Goal: Check status: Check status

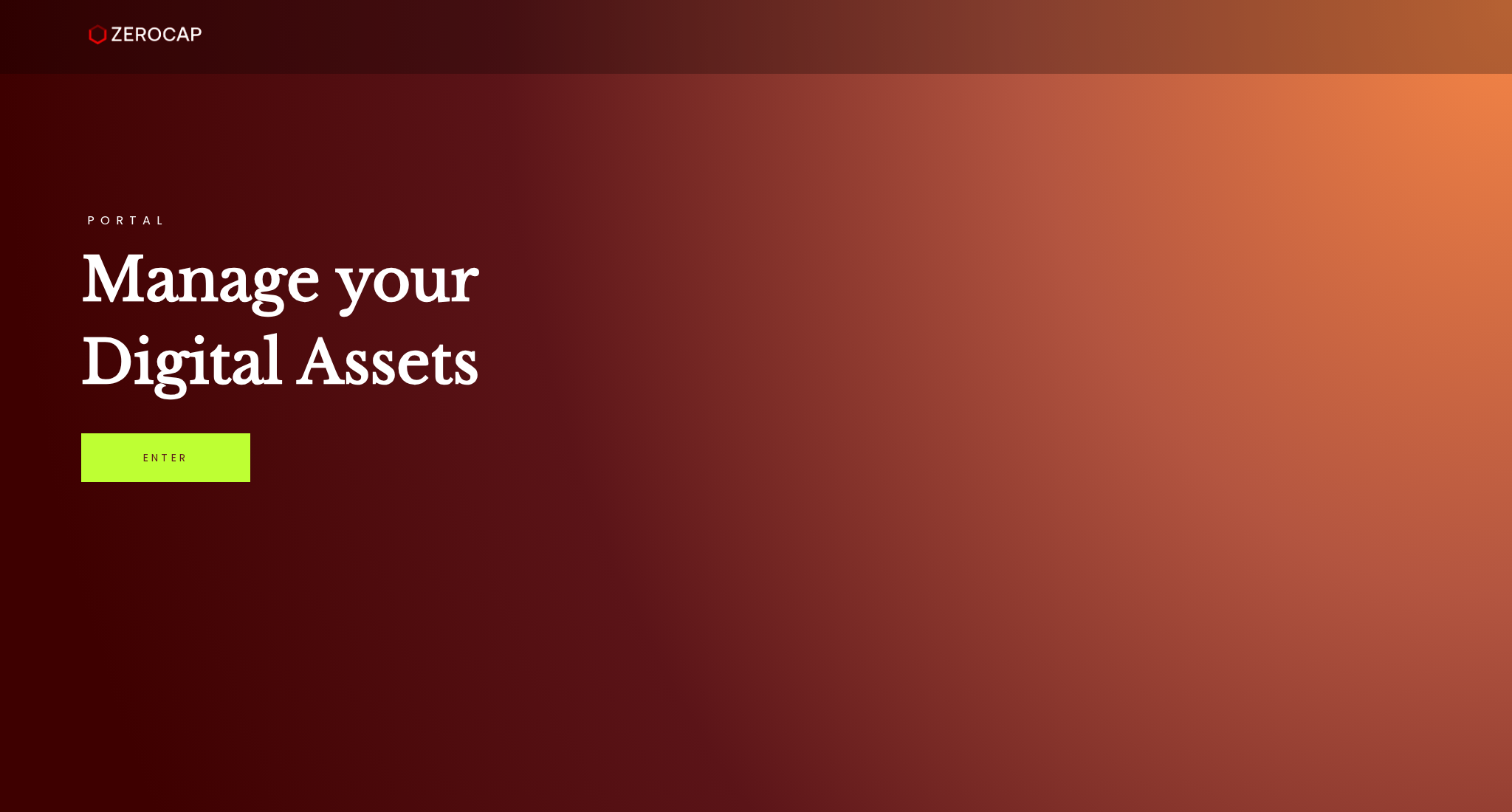
click at [178, 442] on link "Enter" at bounding box center [165, 458] width 169 height 49
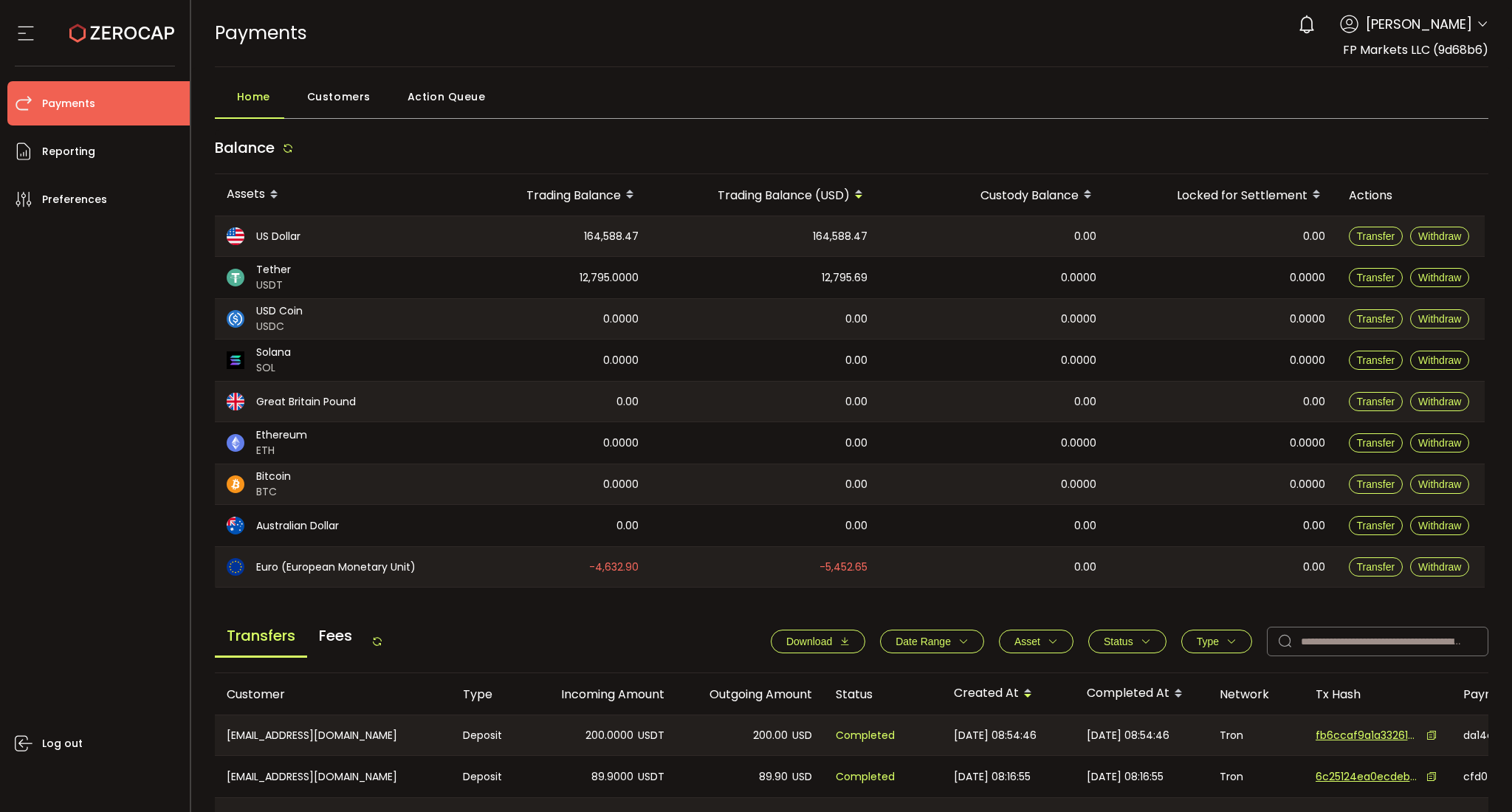
click at [1124, 638] on span "Status" at bounding box center [1119, 642] width 29 height 12
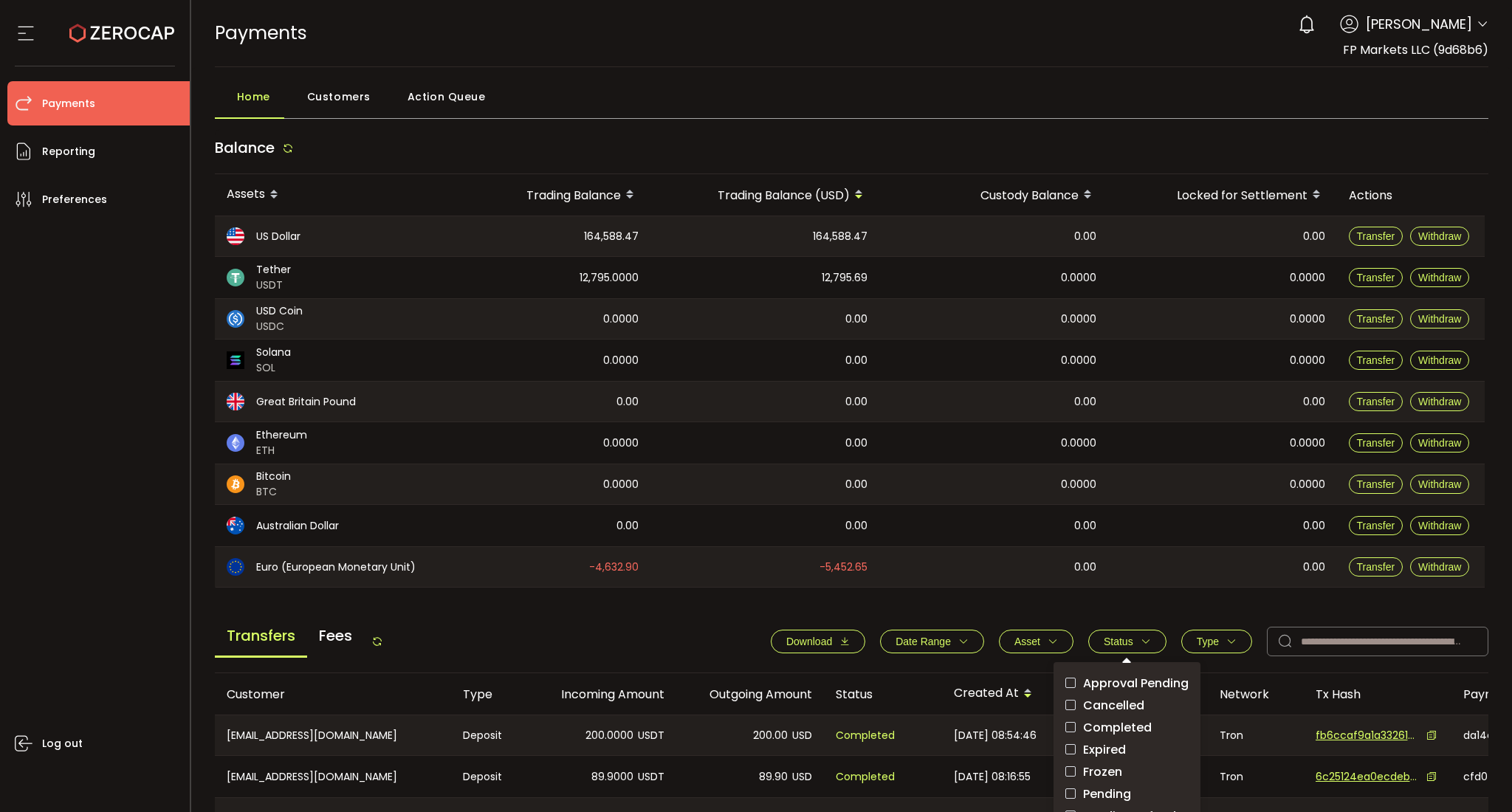
click at [1170, 685] on span "Approval Pending" at bounding box center [1132, 683] width 113 height 14
click at [1099, 785] on label "Pending" at bounding box center [1126, 794] width 123 height 18
click at [1088, 630] on button "Status" at bounding box center [1127, 641] width 78 height 23
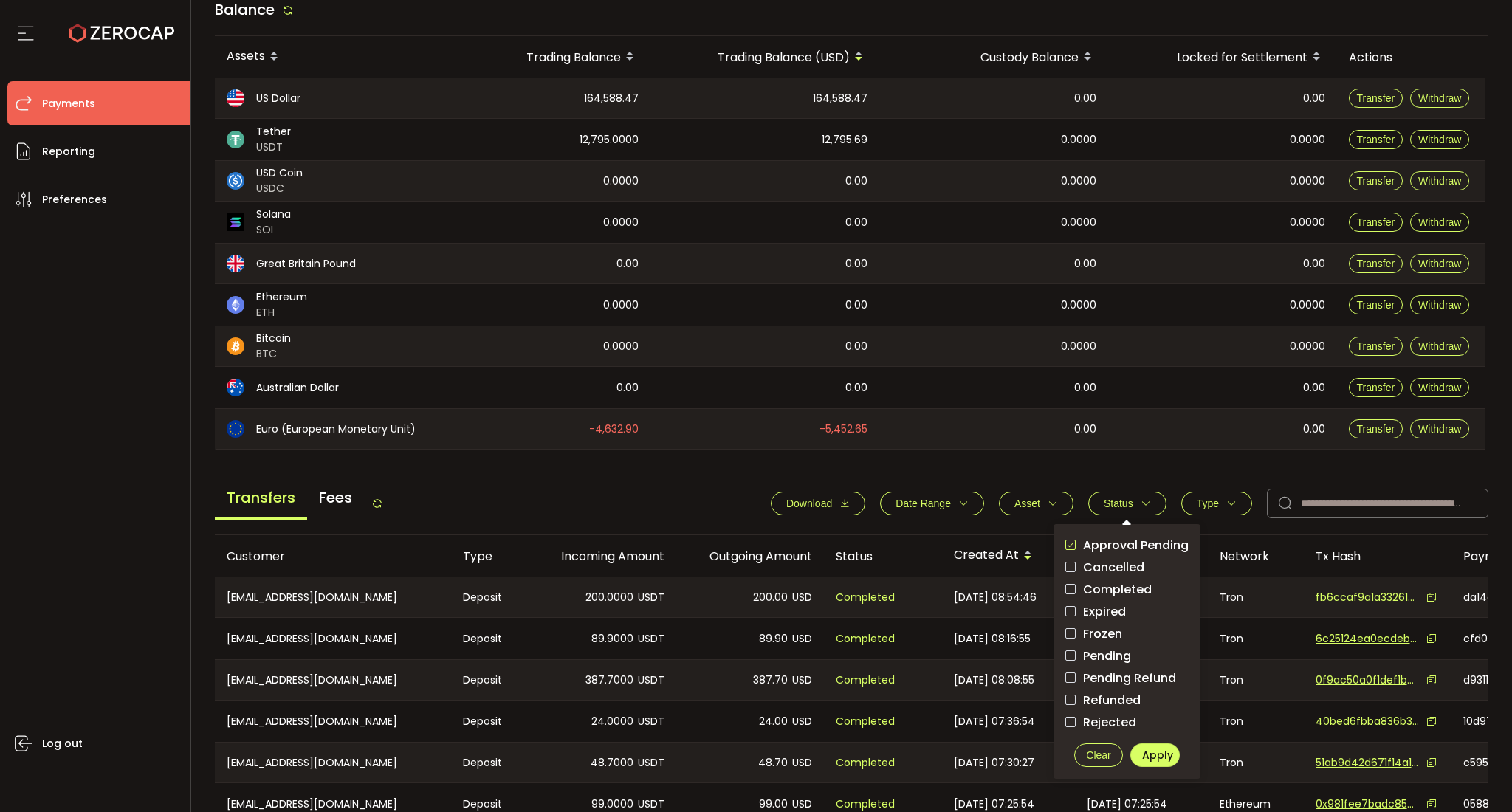
scroll to position [197, 0]
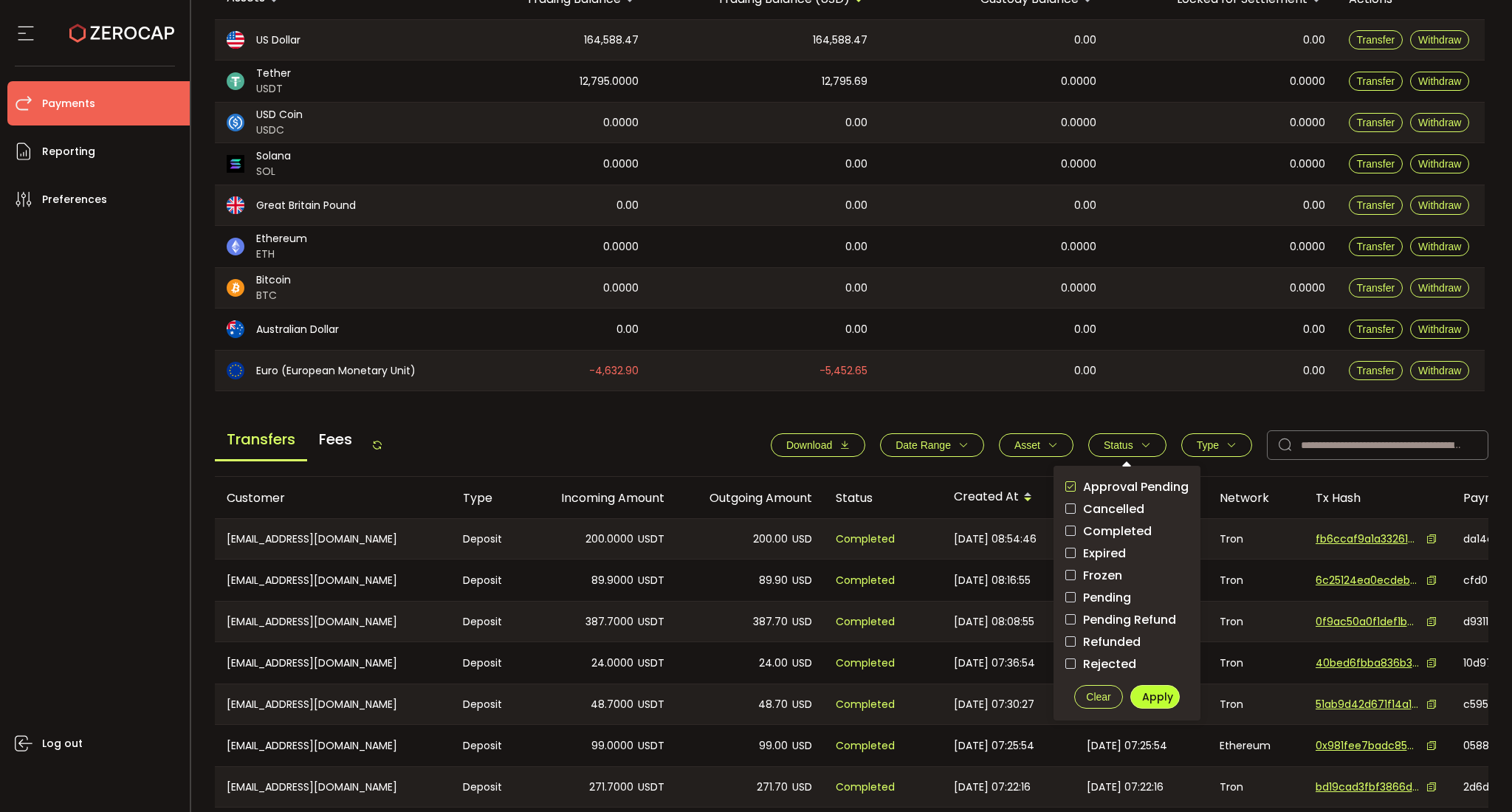
click at [1136, 698] on button "Apply" at bounding box center [1154, 697] width 49 height 23
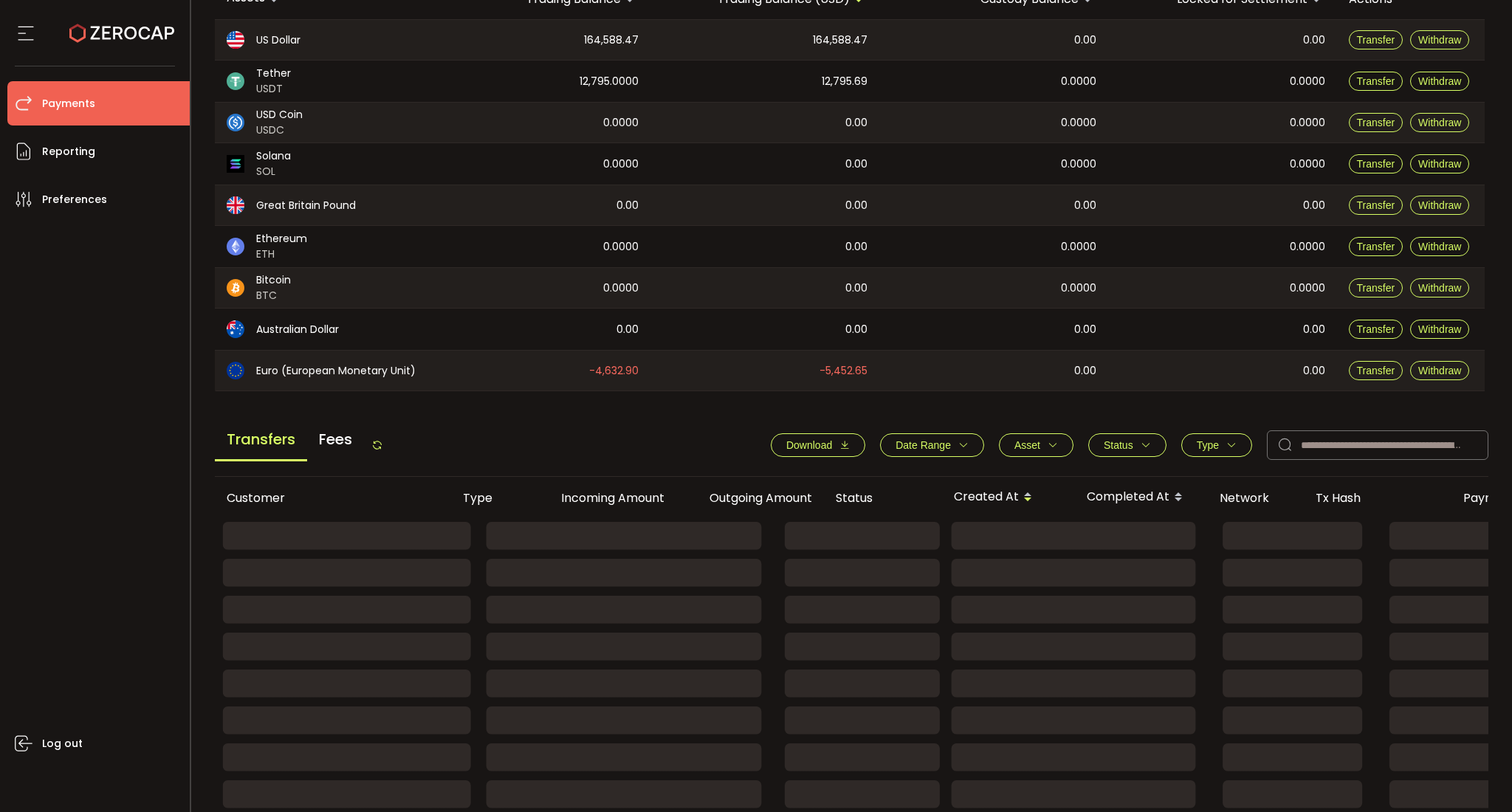
scroll to position [128, 0]
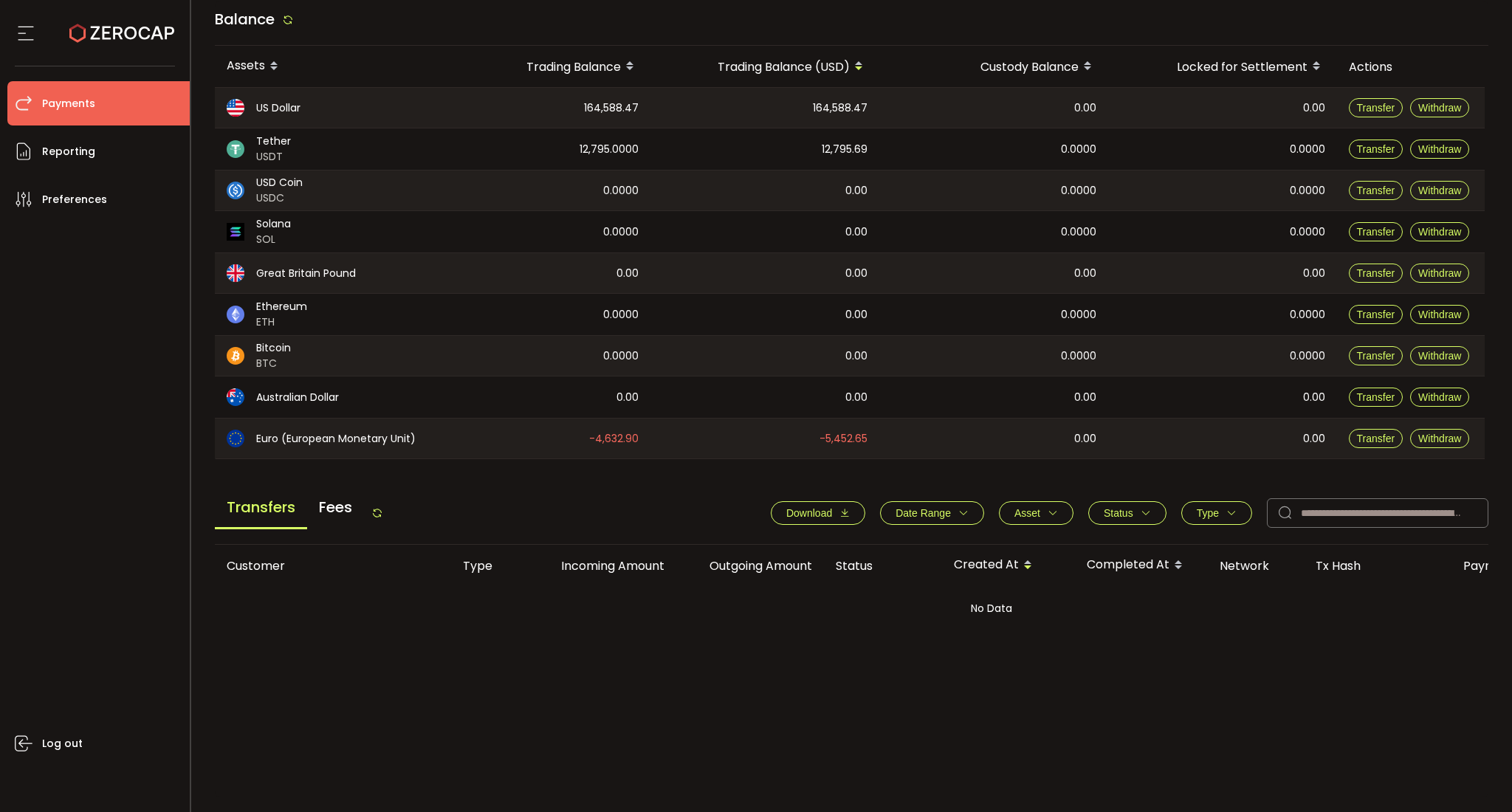
drag, startPoint x: 1119, startPoint y: 438, endPoint x: 1125, endPoint y: 466, distance: 28.6
click at [1119, 438] on div "0.00" at bounding box center [1223, 438] width 229 height 40
click at [1120, 514] on span "Status" at bounding box center [1119, 513] width 29 height 12
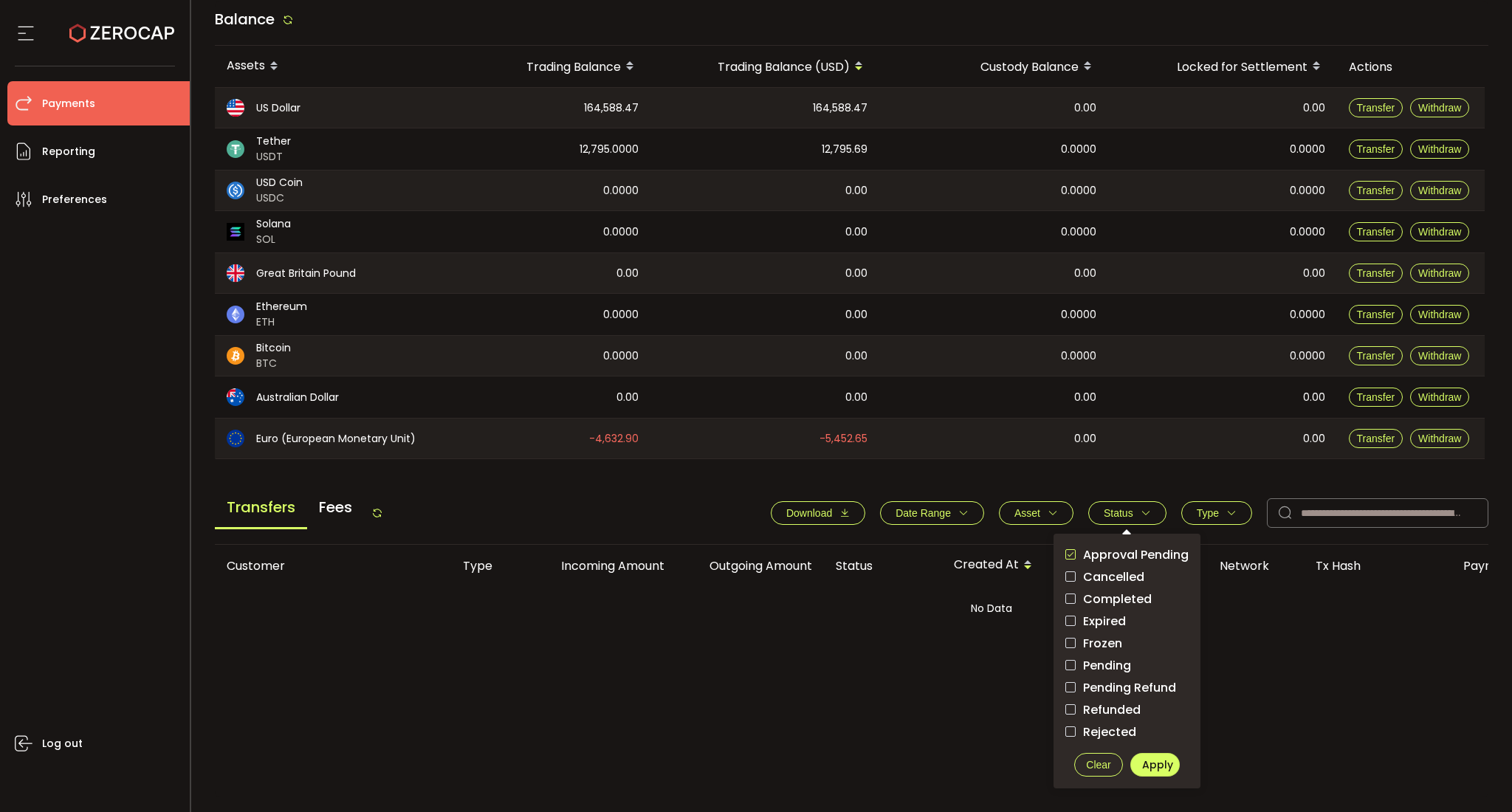
drag, startPoint x: 1092, startPoint y: 662, endPoint x: 1126, endPoint y: 701, distance: 51.7
click at [1091, 662] on span "Pending" at bounding box center [1103, 666] width 55 height 14
click at [1158, 757] on span "Apply" at bounding box center [1158, 764] width 31 height 15
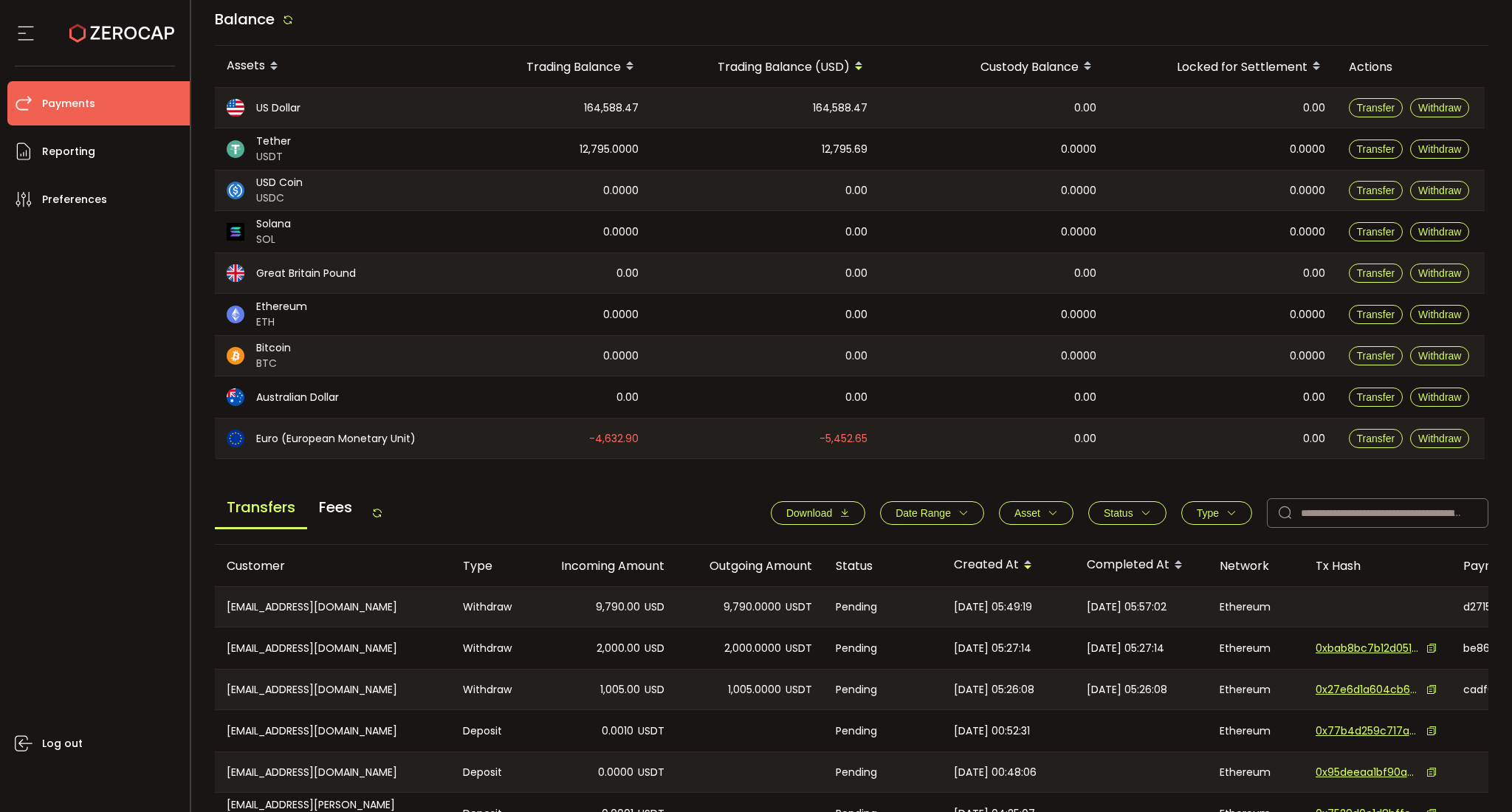
scroll to position [385, 0]
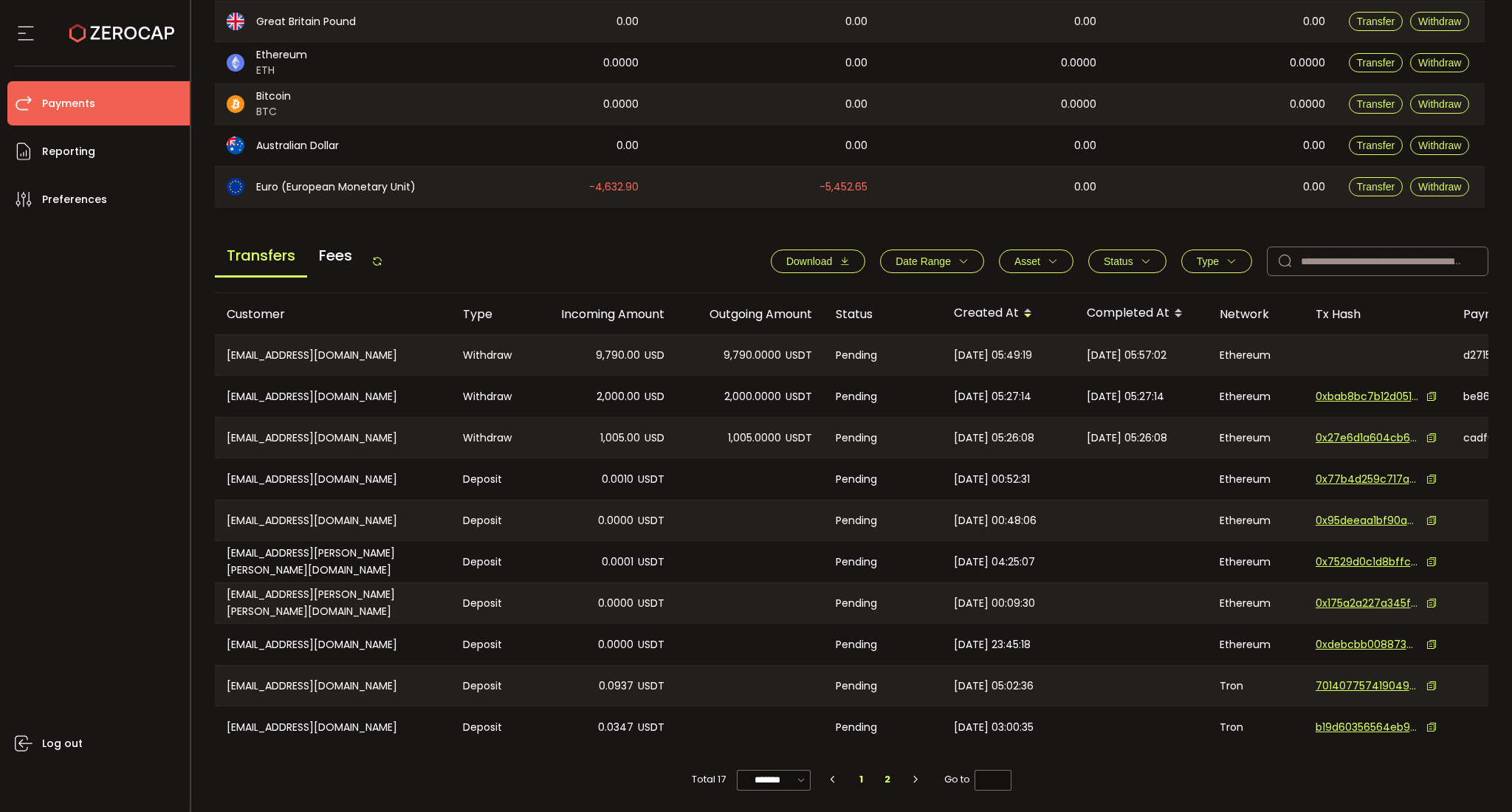
click at [880, 781] on li "2" at bounding box center [887, 780] width 27 height 21
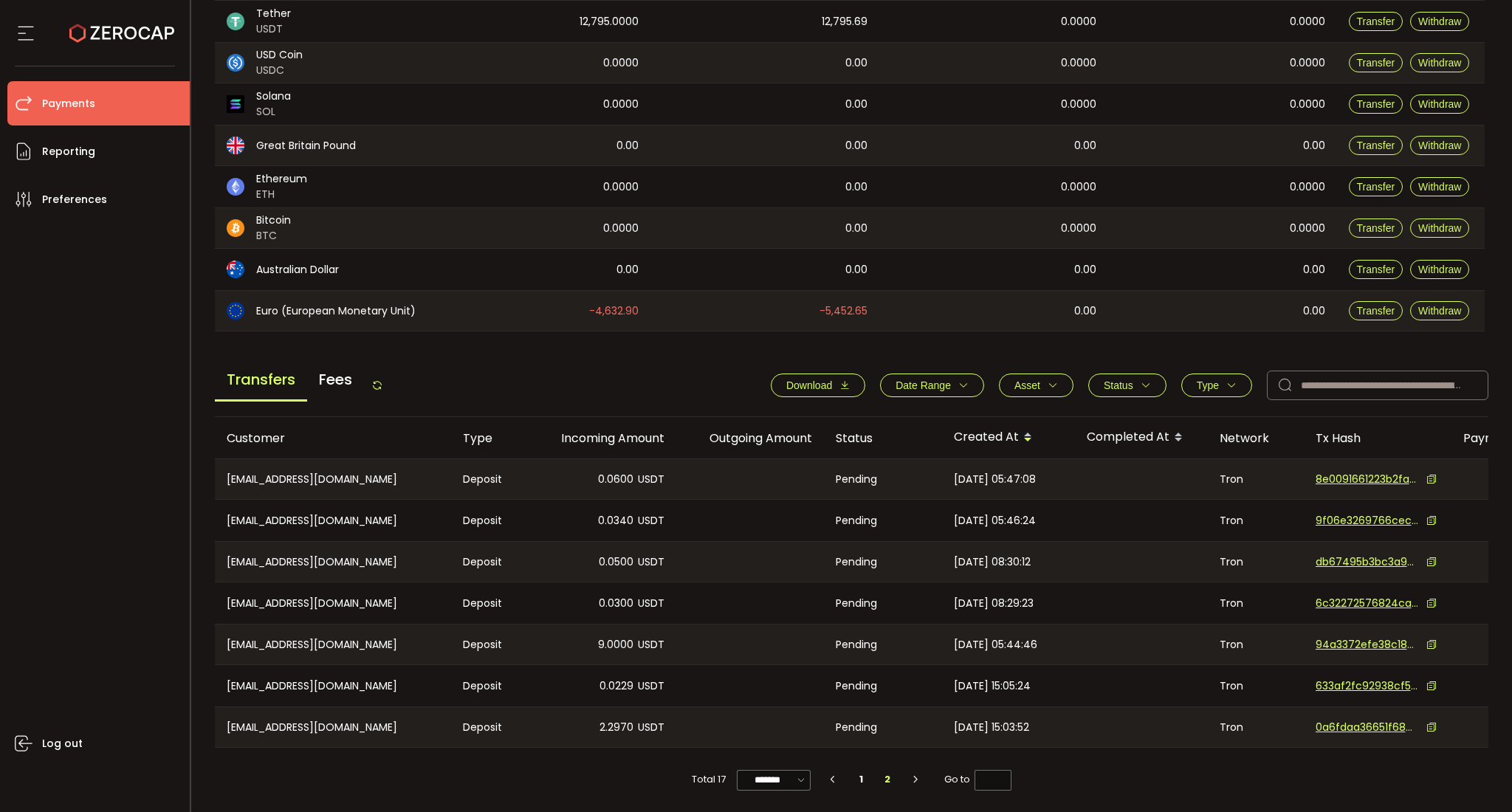
scroll to position [261, 0]
click at [857, 775] on li "1" at bounding box center [860, 780] width 27 height 21
type input "*"
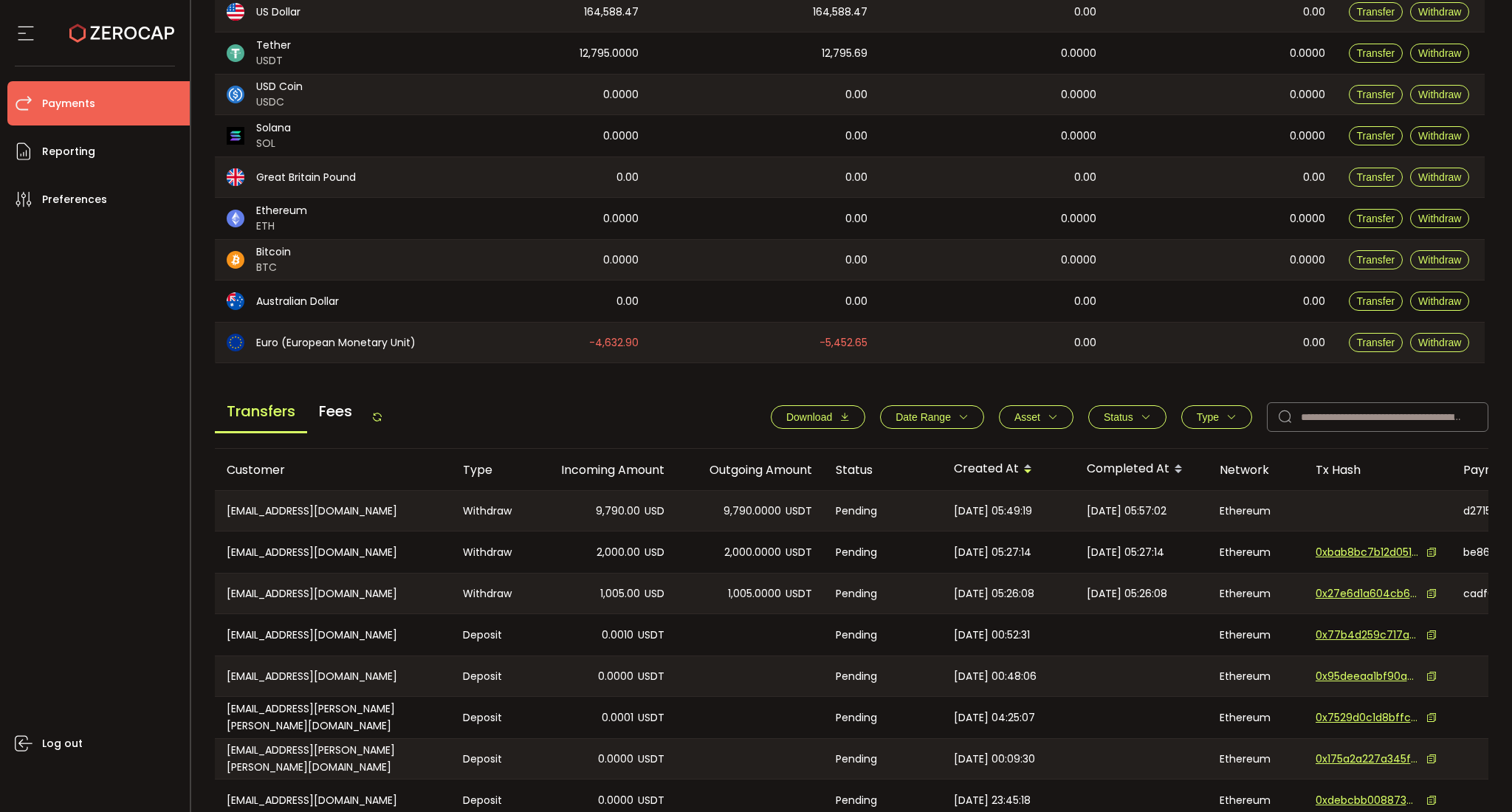
scroll to position [296, 0]
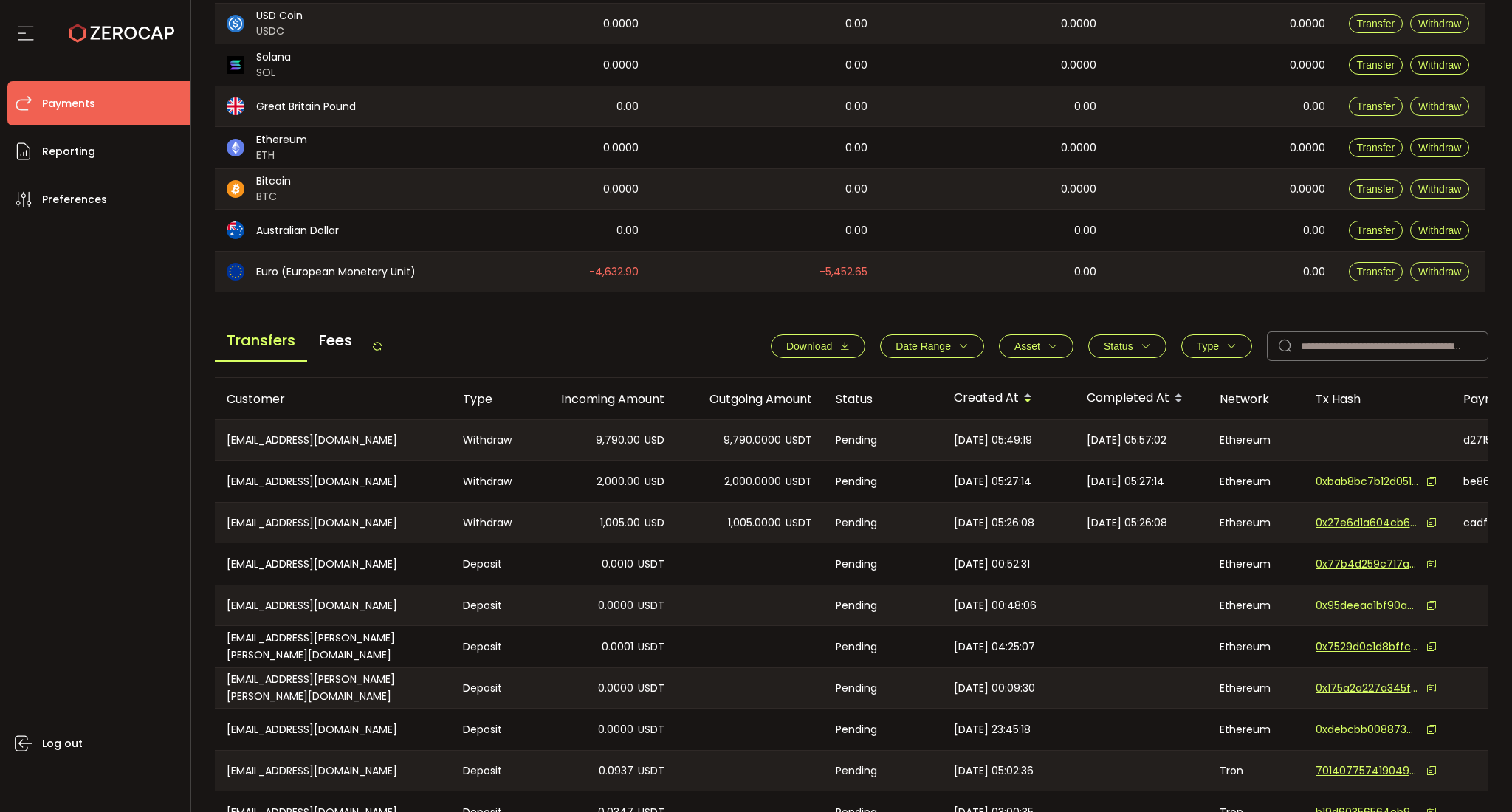
click at [1210, 343] on span "Type" at bounding box center [1208, 347] width 23 height 12
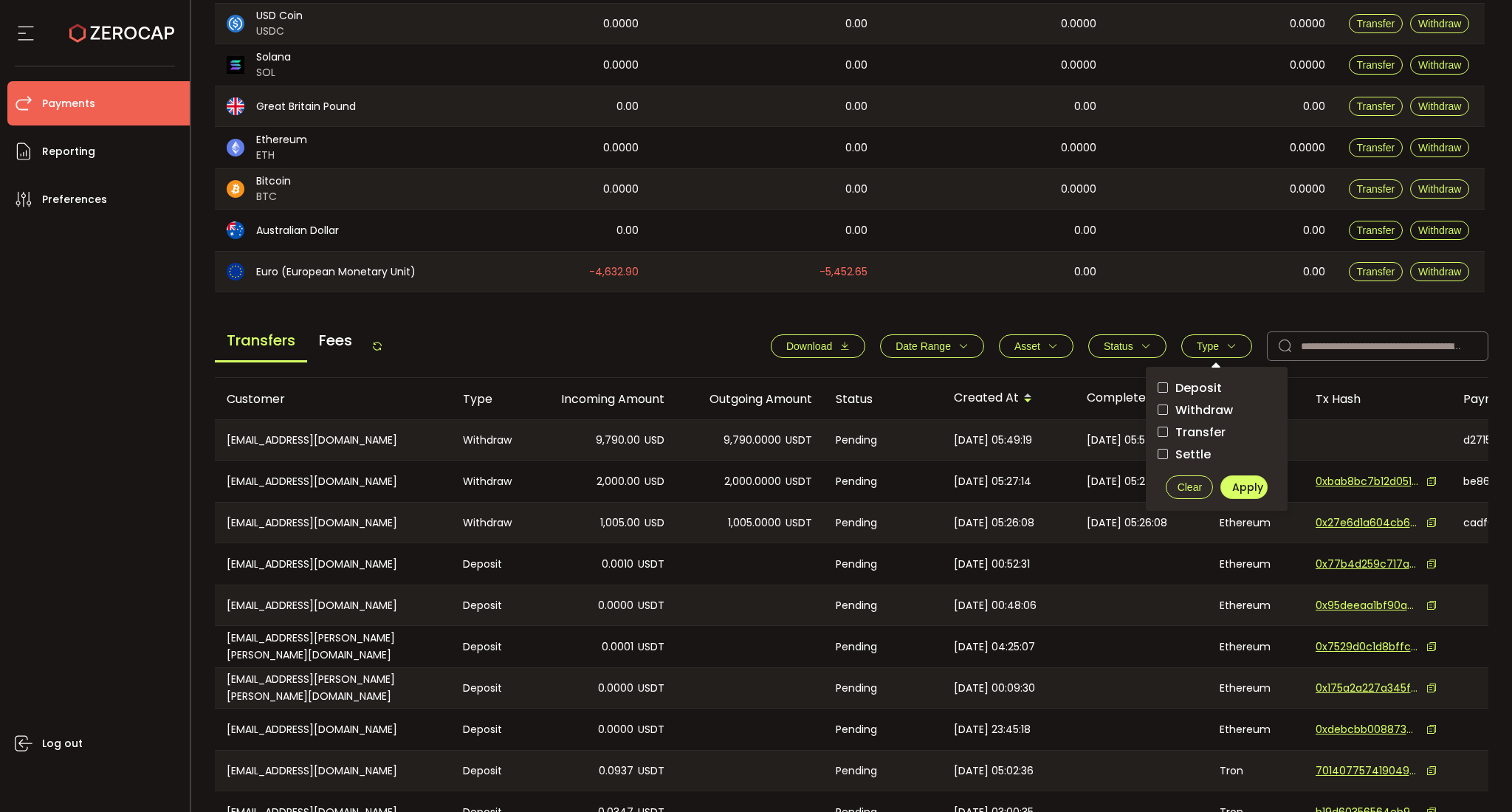
click at [1191, 486] on span "Clear" at bounding box center [1190, 487] width 24 height 12
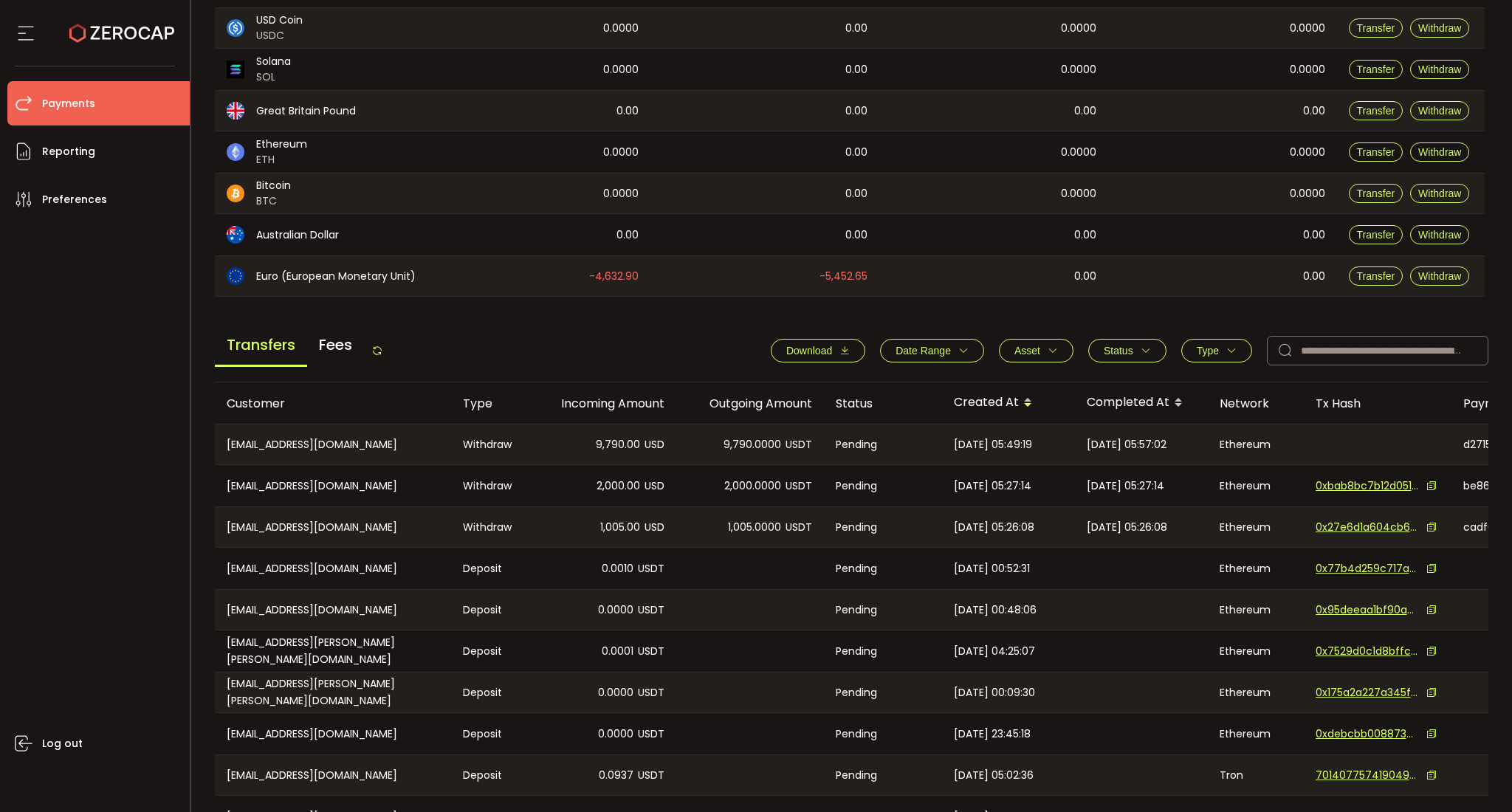
click at [1103, 357] on button "Status" at bounding box center [1127, 350] width 78 height 23
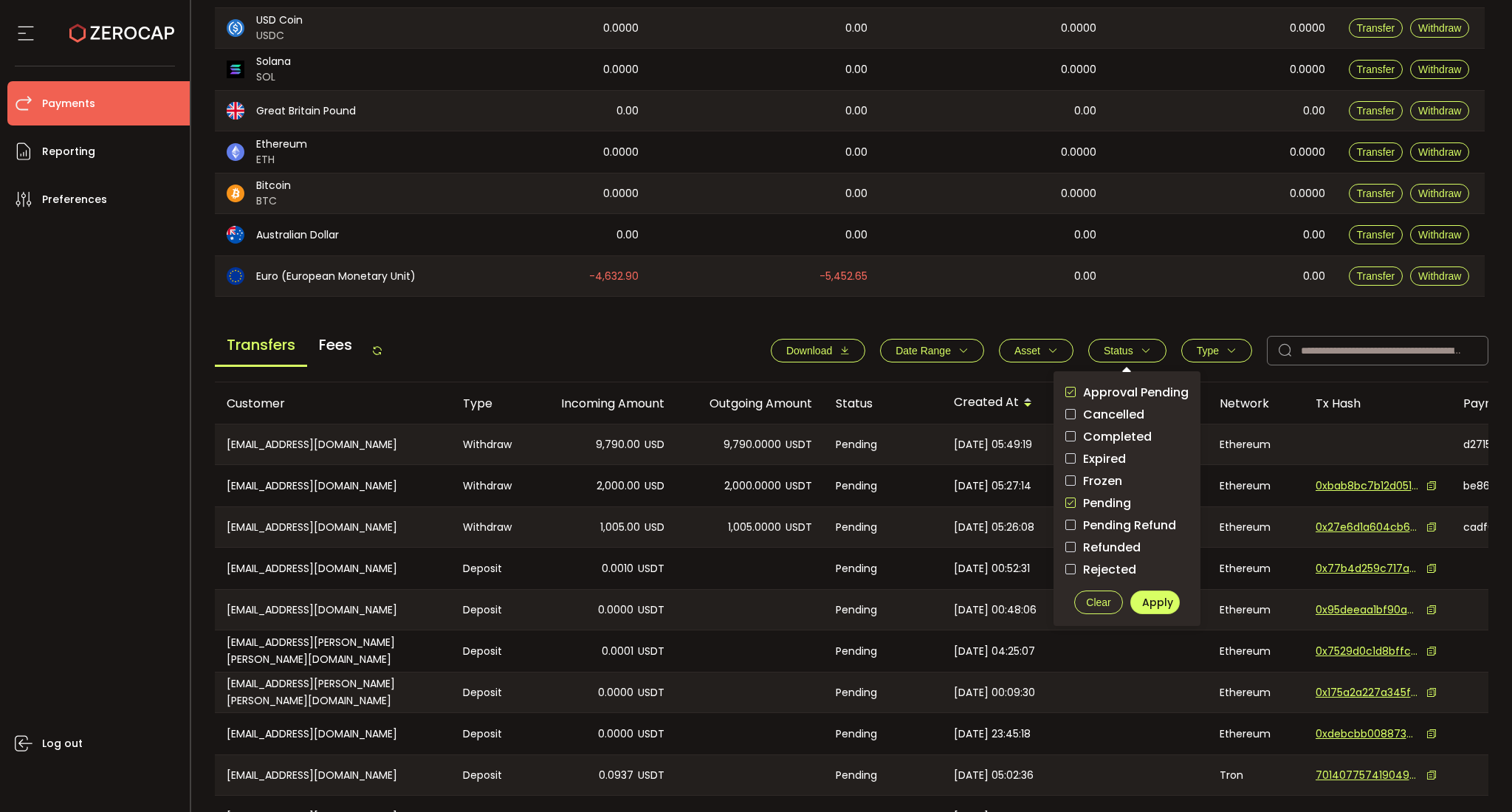
click at [1097, 601] on span "Clear" at bounding box center [1098, 602] width 24 height 12
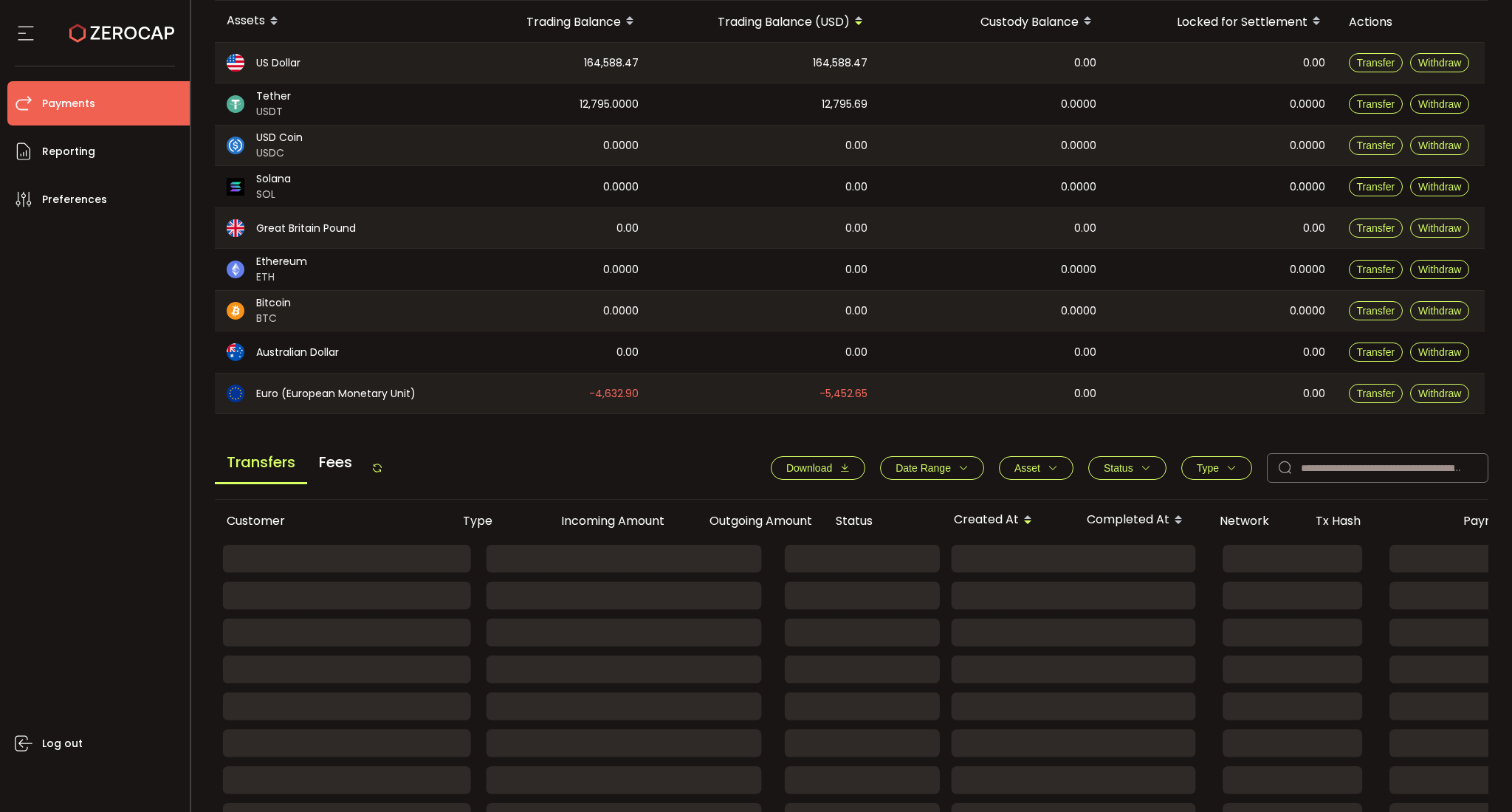
scroll to position [0, 0]
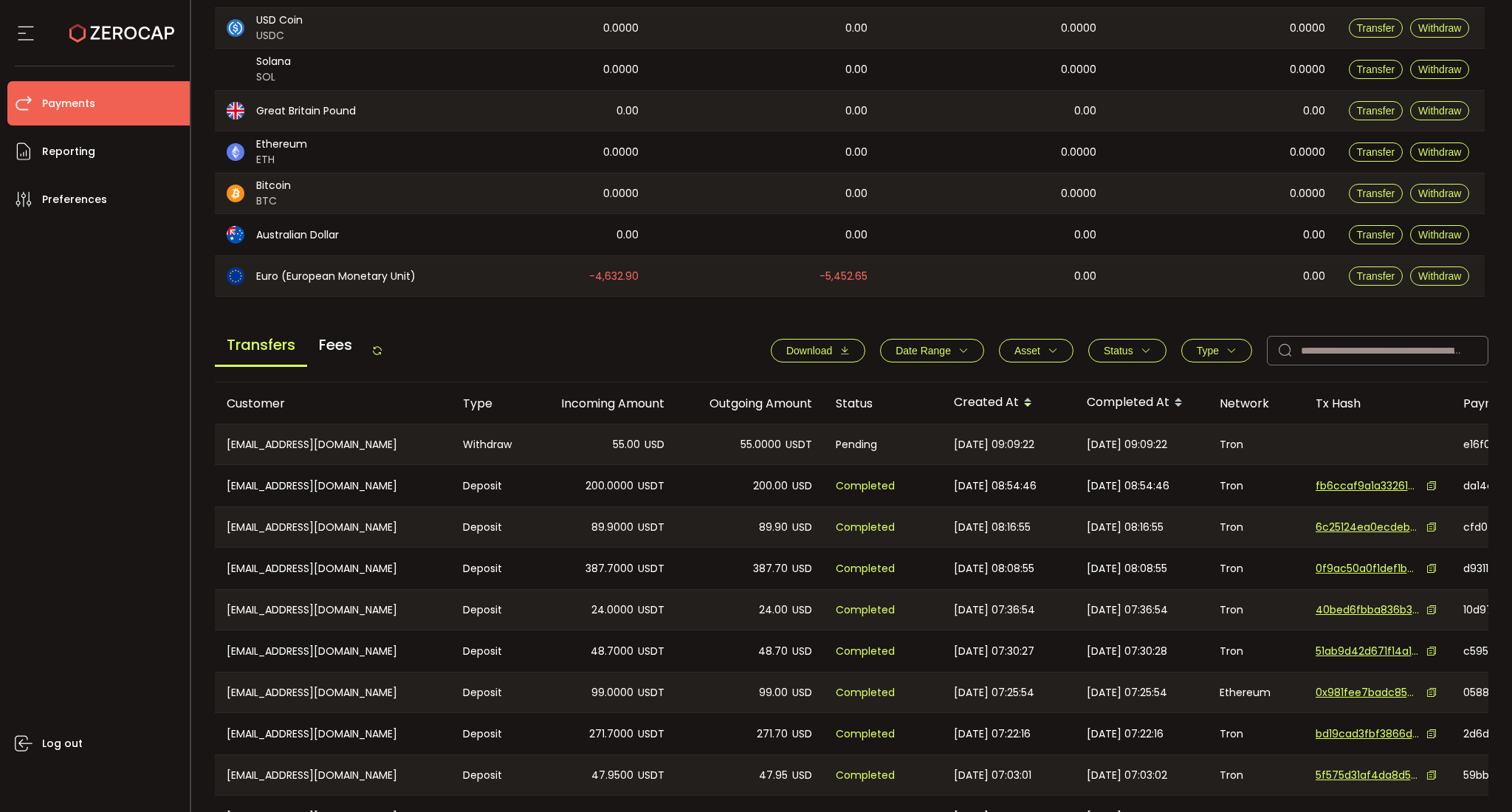
scroll to position [361, 0]
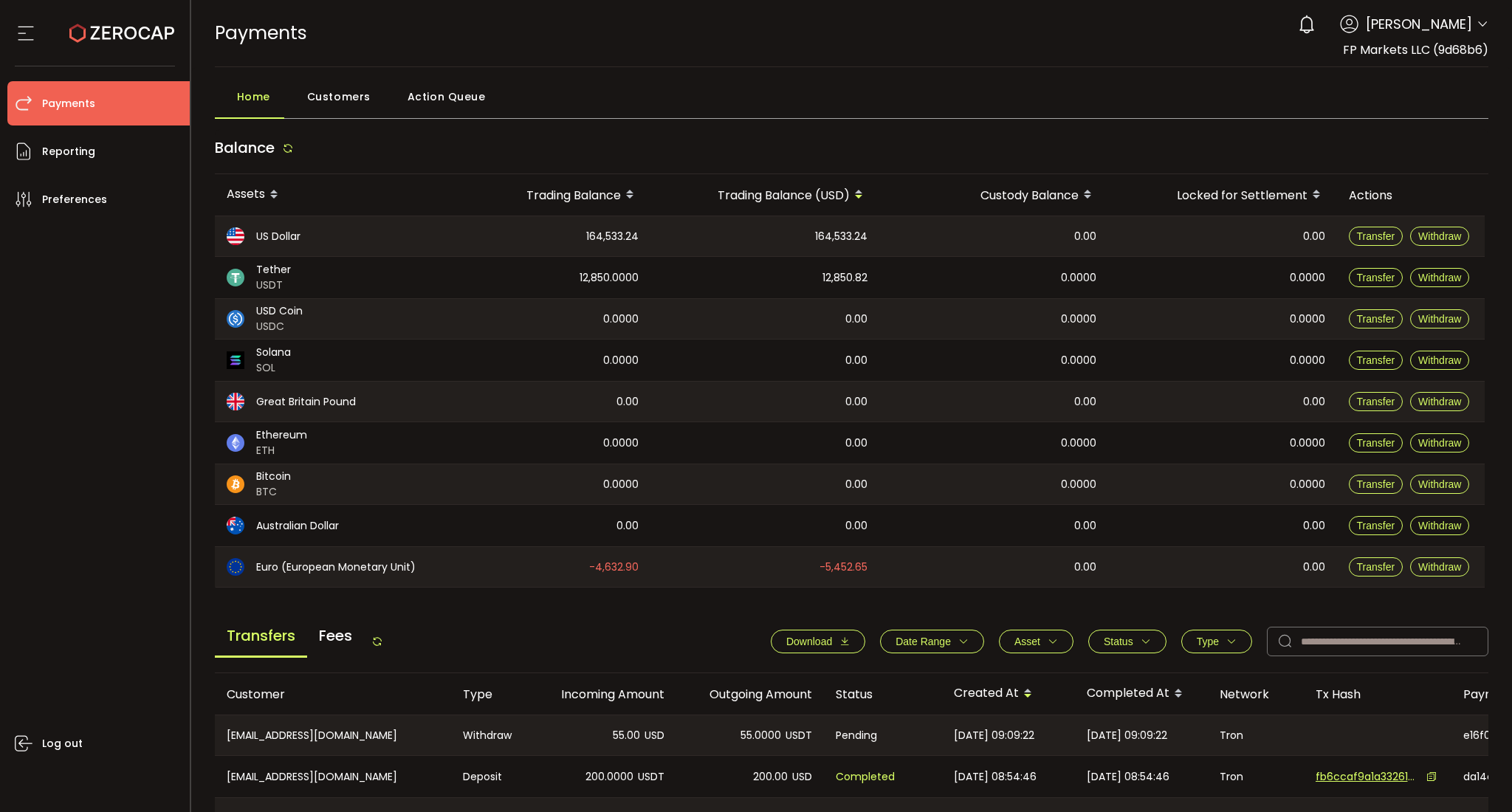
scroll to position [385, 0]
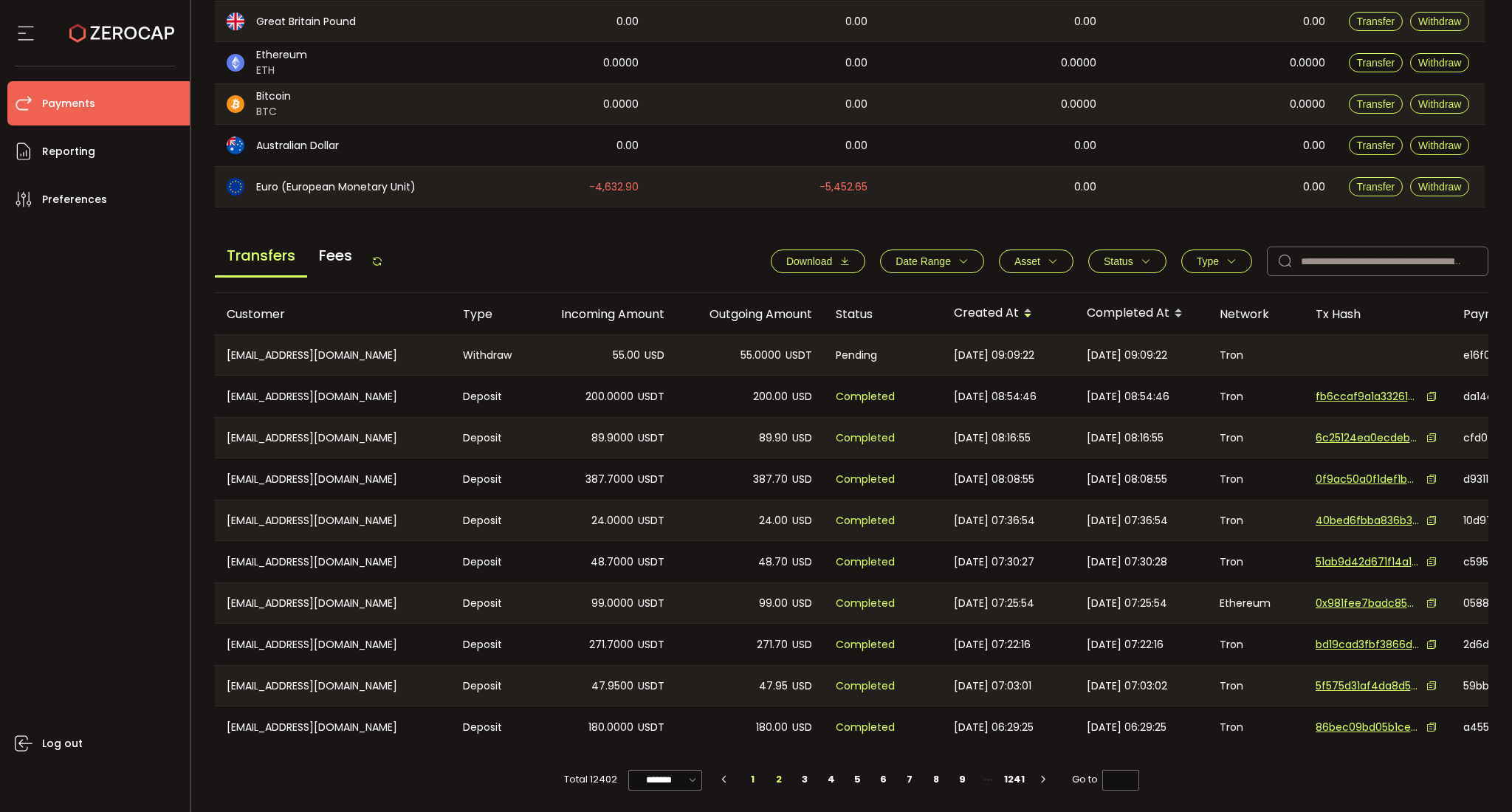
click at [775, 781] on li "2" at bounding box center [778, 780] width 27 height 21
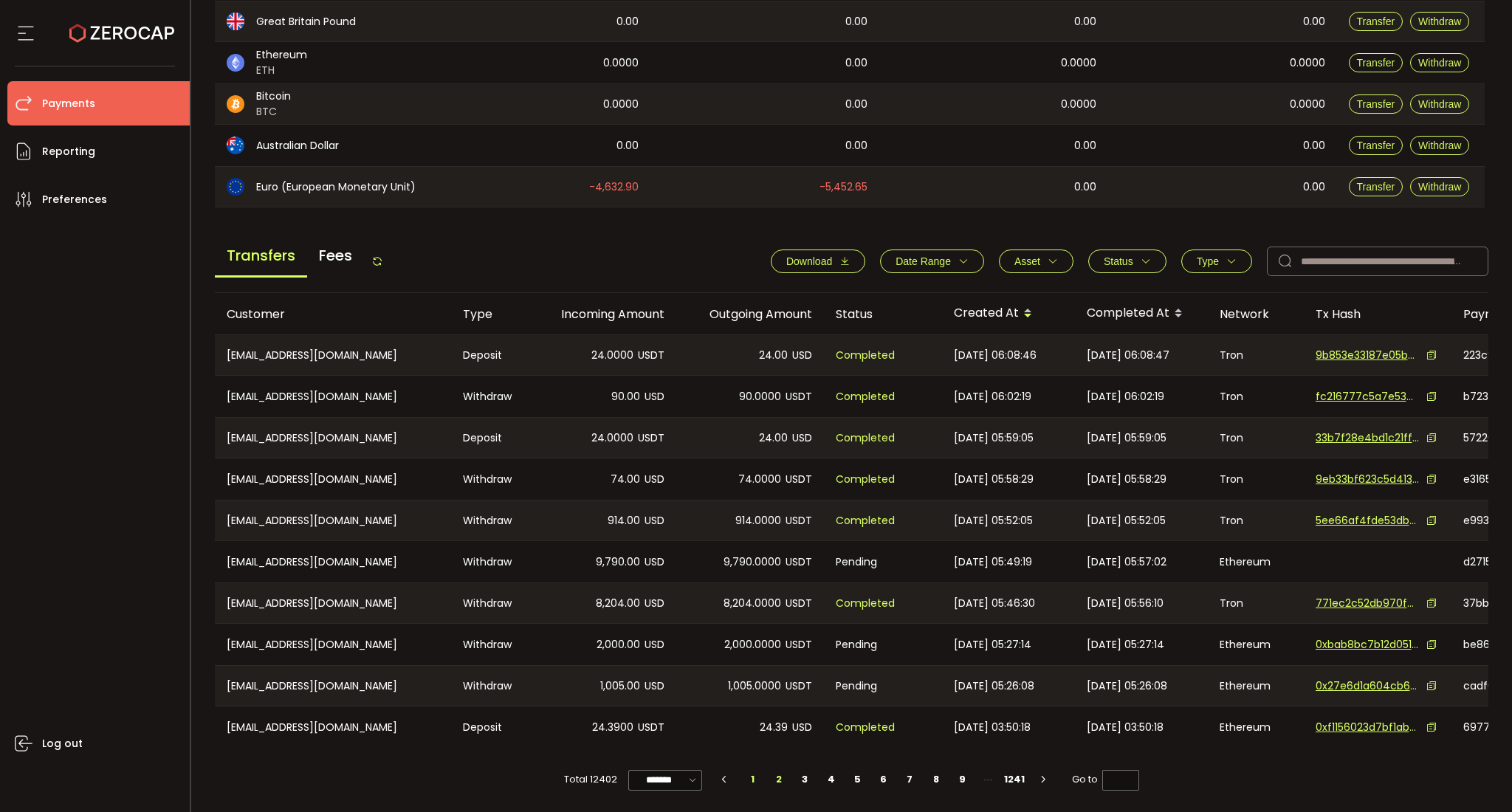
click at [749, 781] on li "1" at bounding box center [752, 780] width 27 height 21
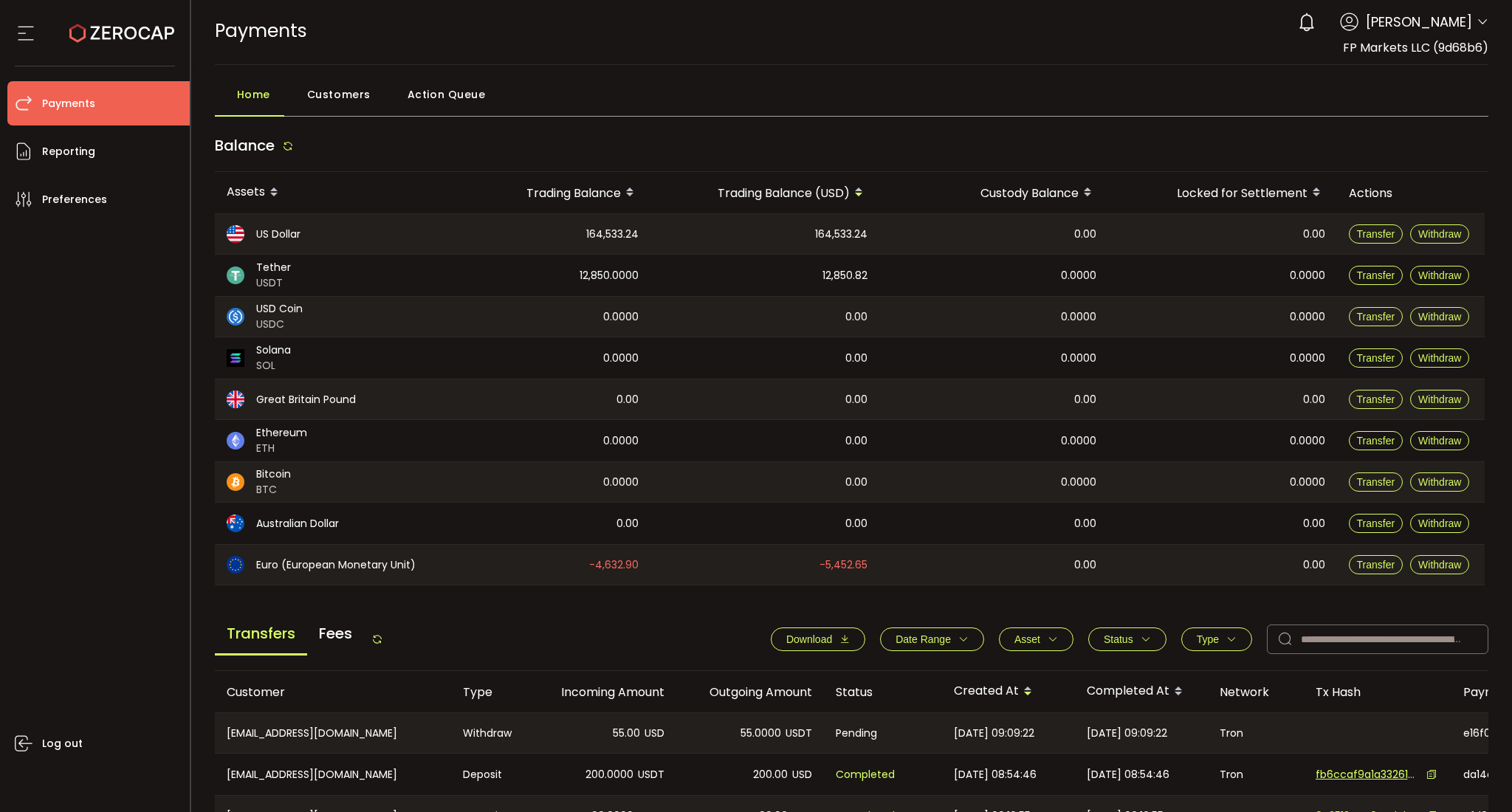
scroll to position [0, 0]
click at [1412, 23] on span "[PERSON_NAME]" at bounding box center [1418, 23] width 107 height 20
click at [1481, 25] on icon at bounding box center [1483, 24] width 12 height 12
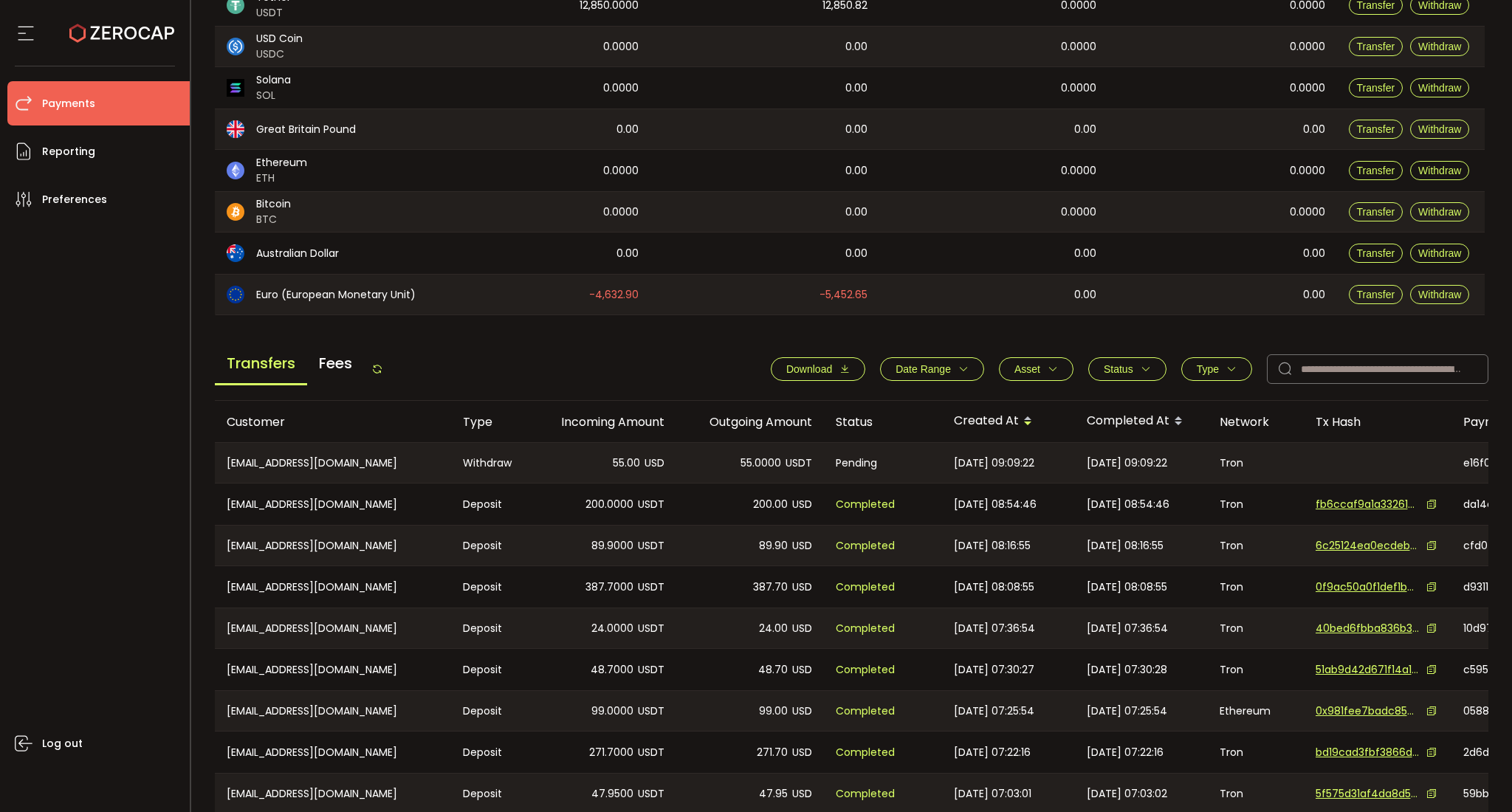
scroll to position [385, 0]
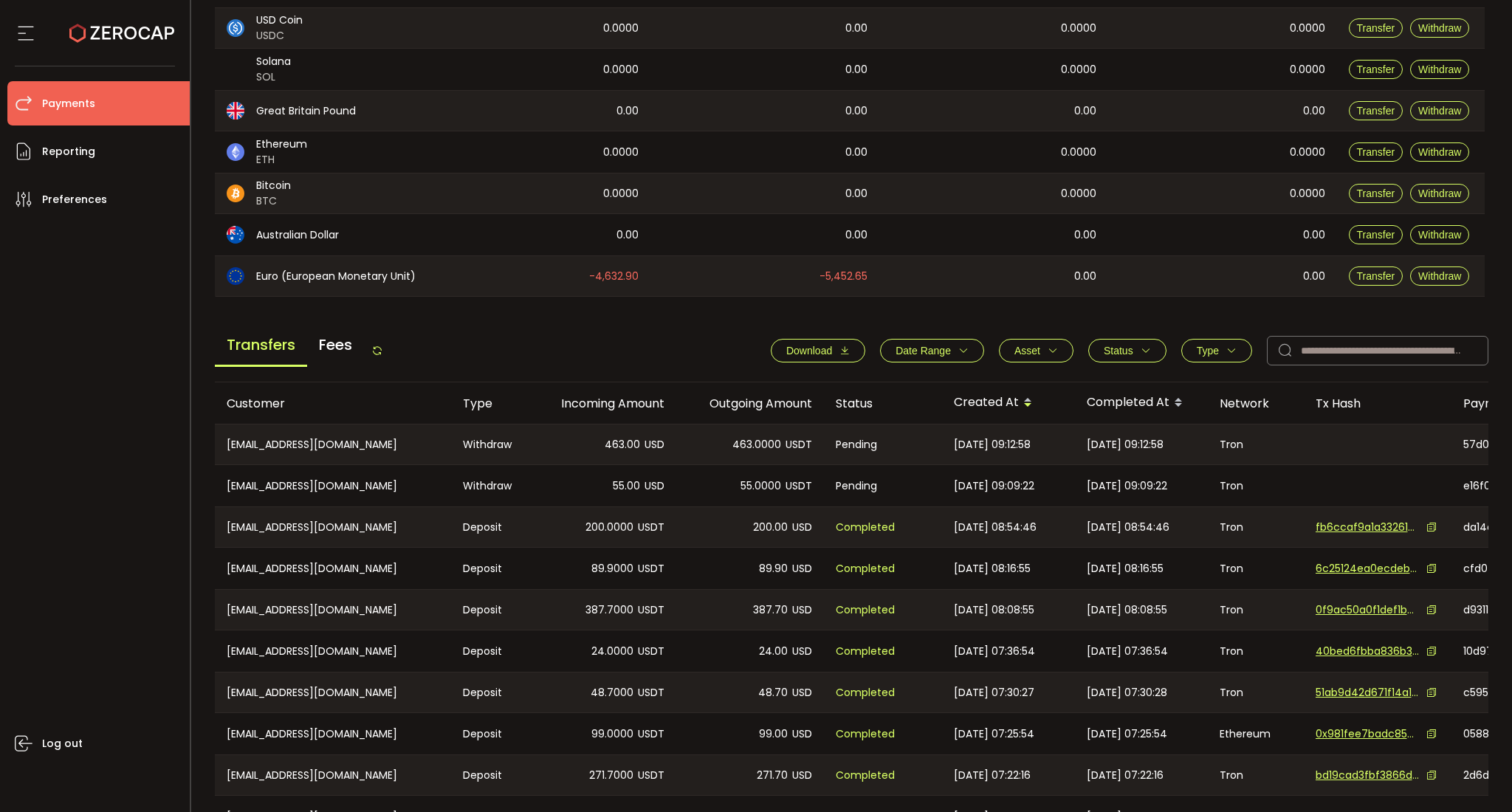
scroll to position [361, 0]
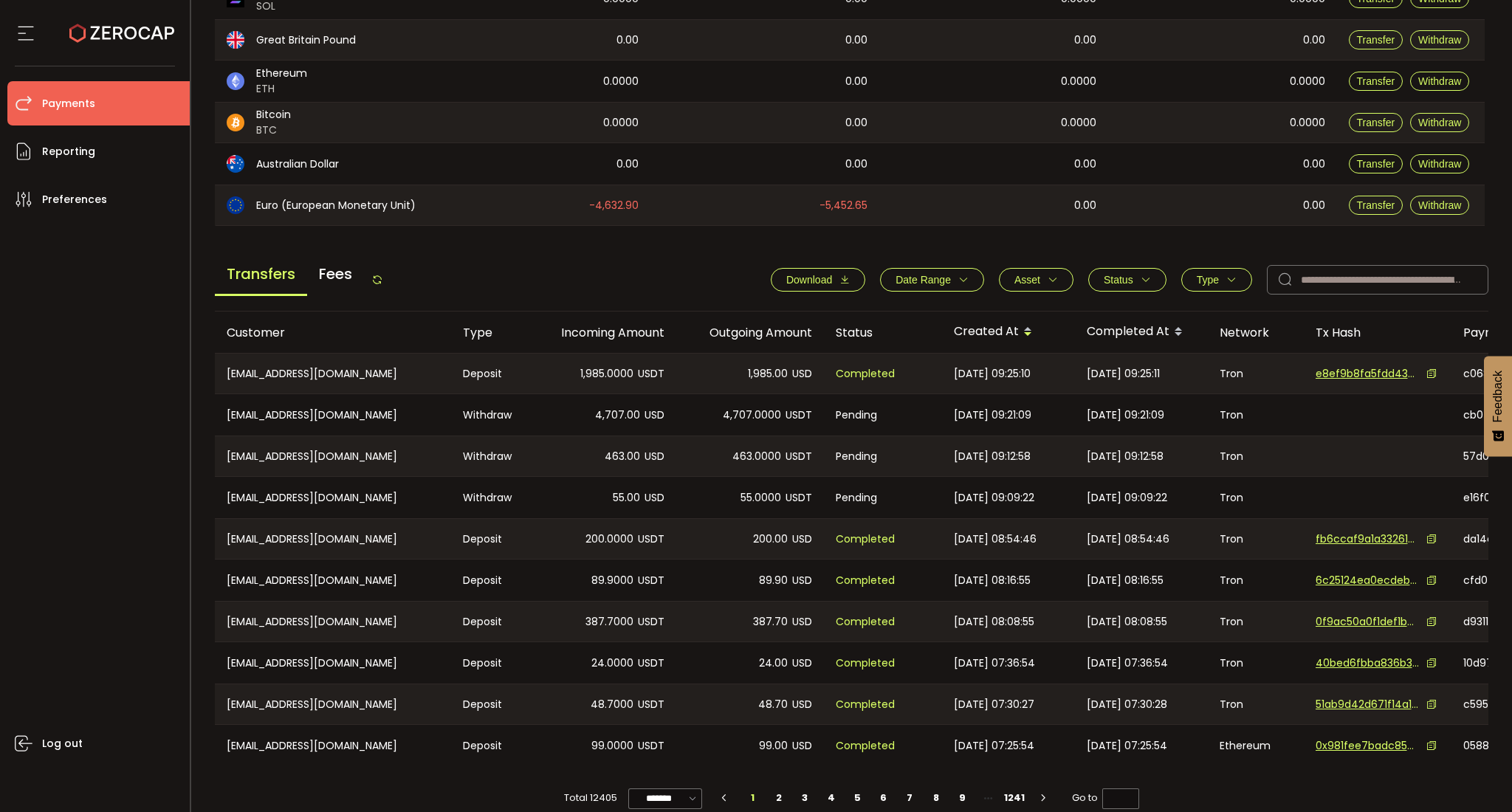
scroll to position [385, 0]
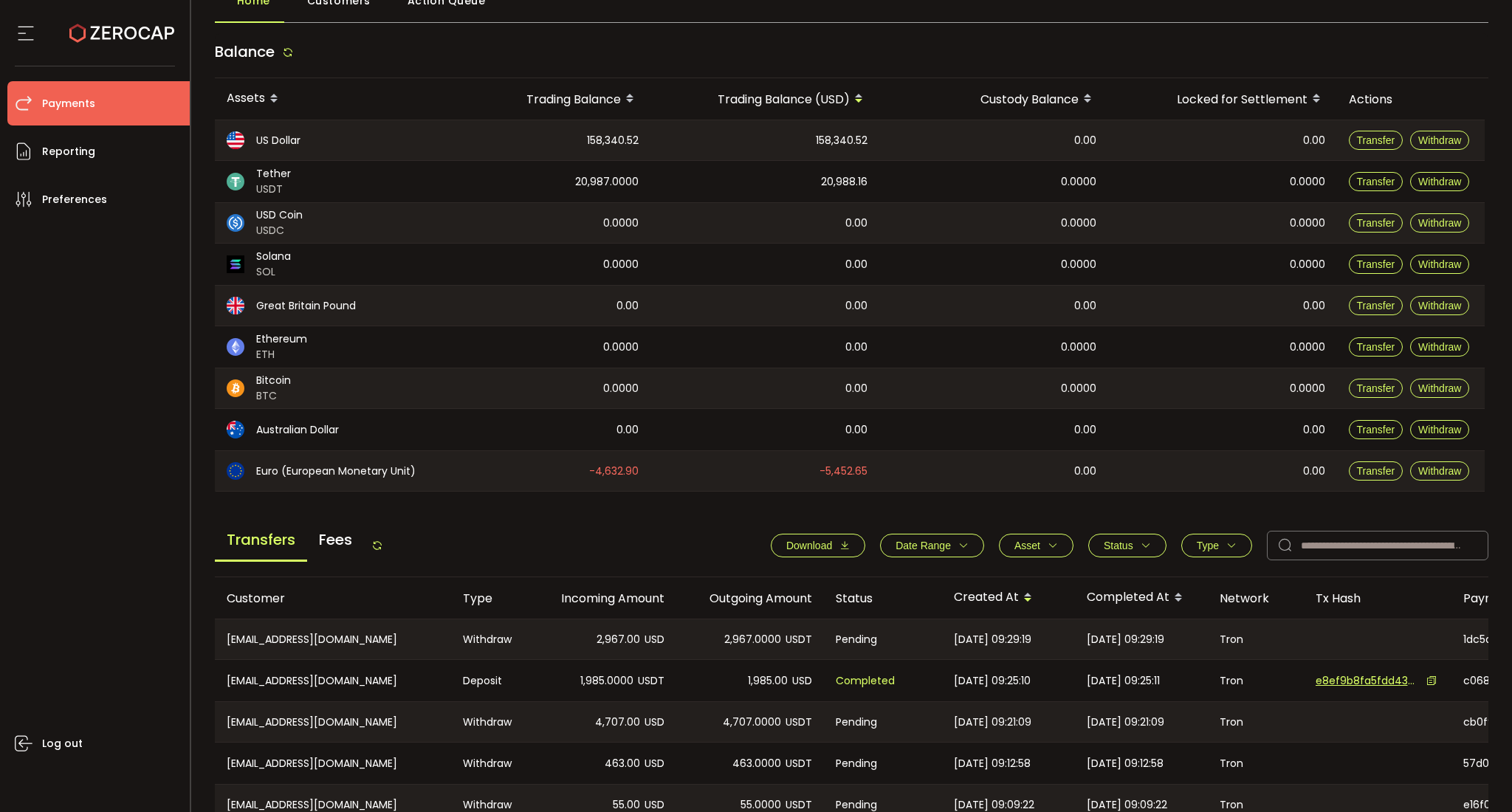
scroll to position [197, 0]
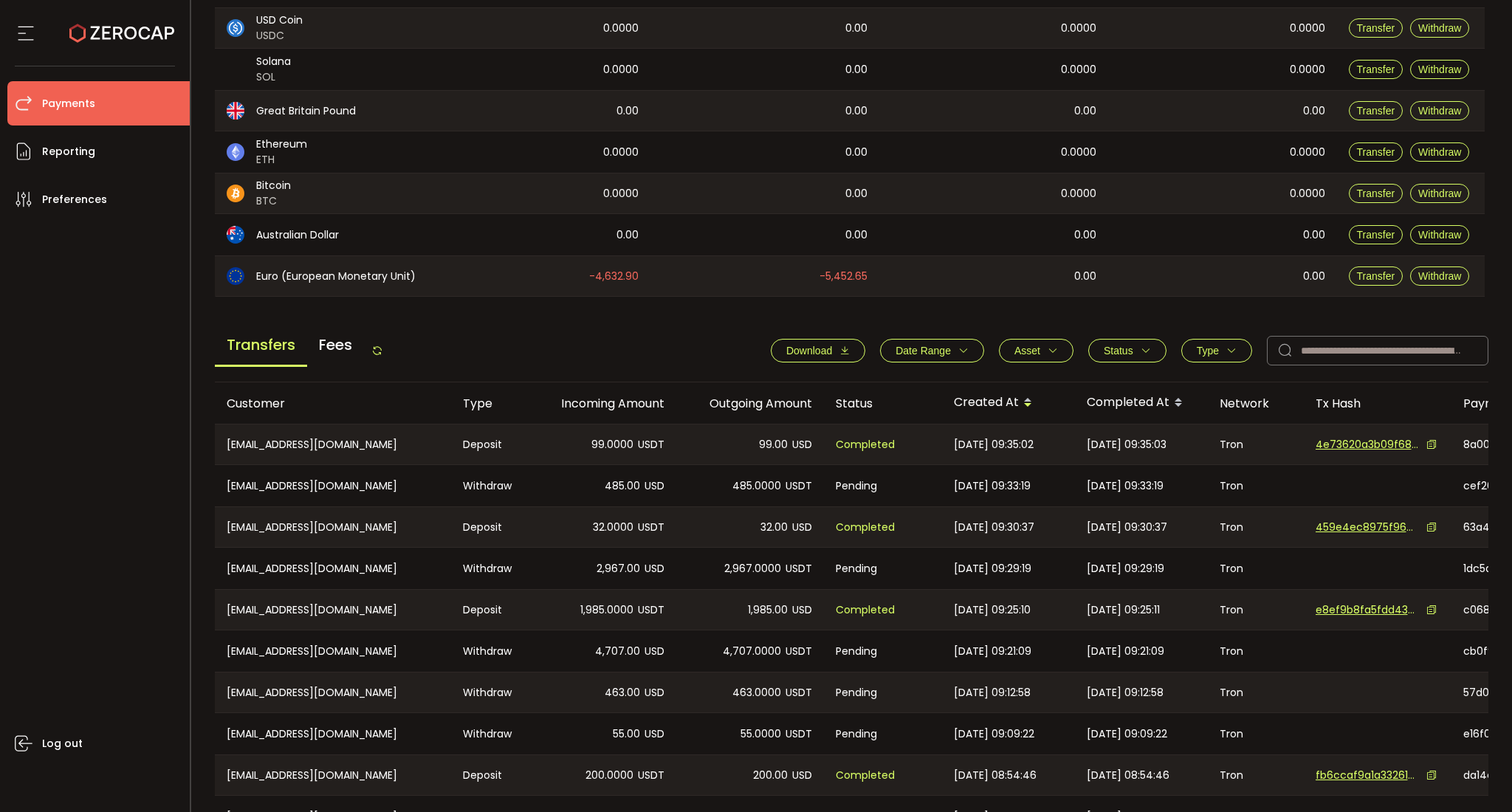
scroll to position [361, 0]
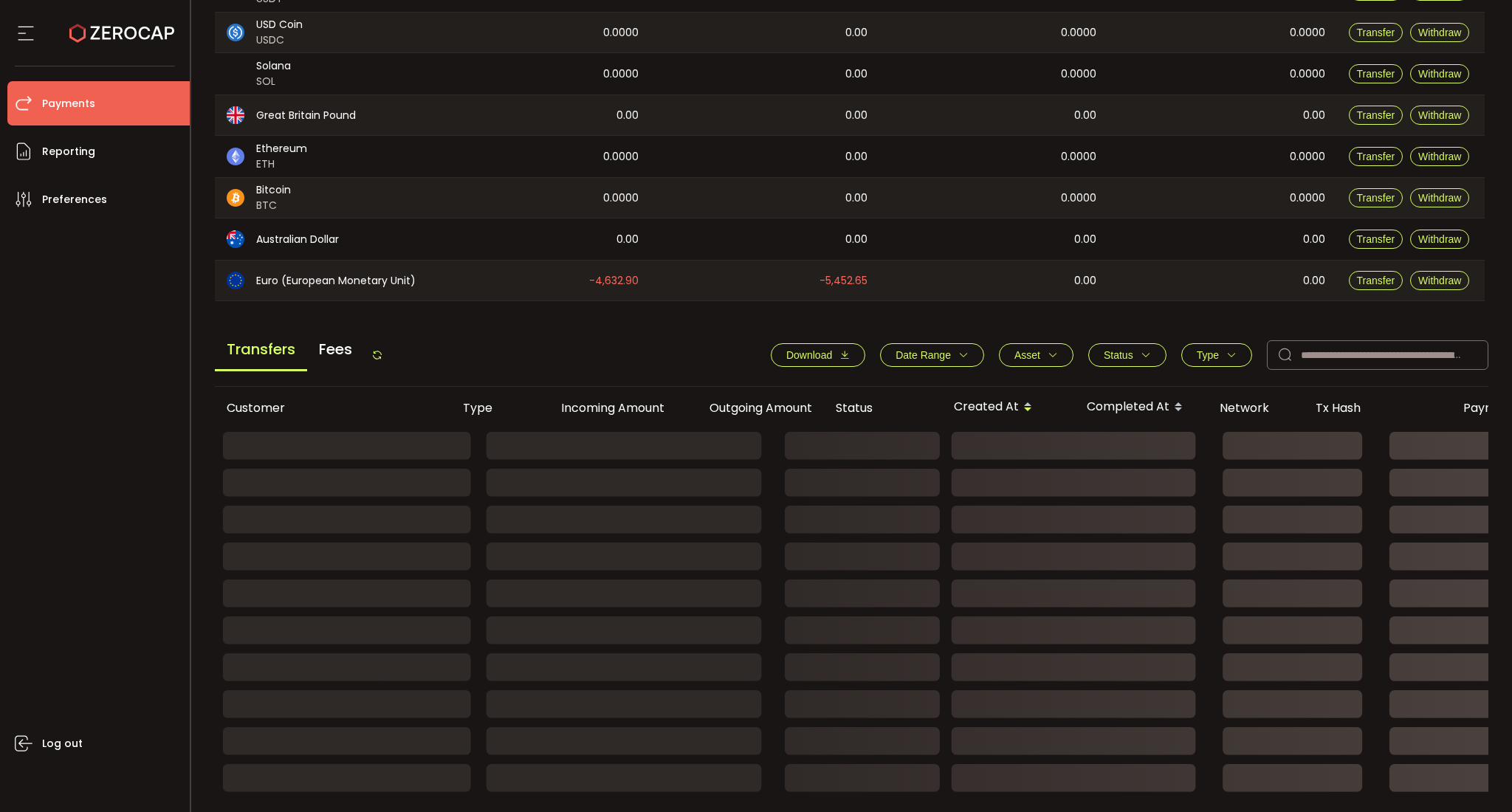
scroll to position [361, 0]
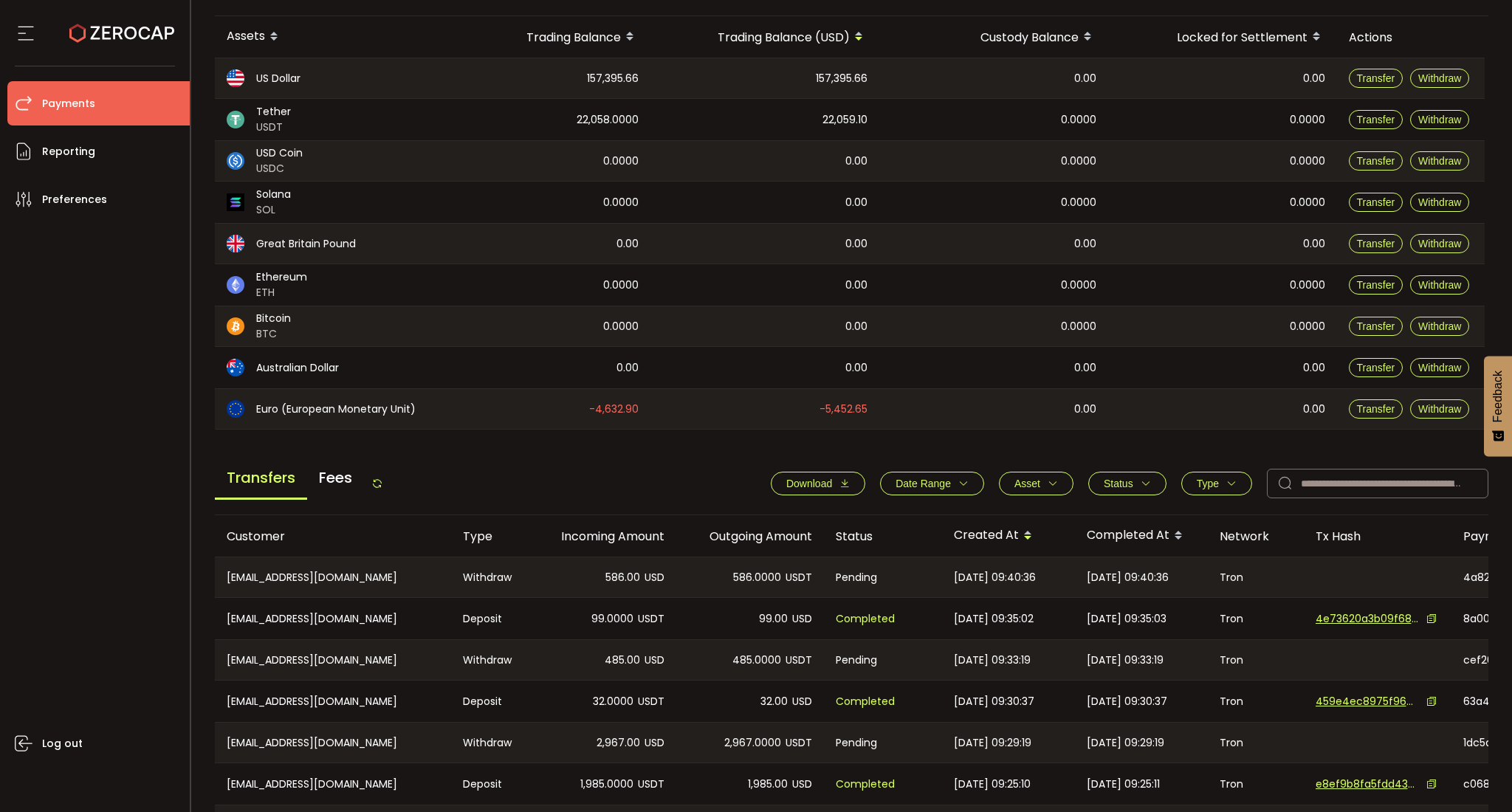
scroll to position [385, 0]
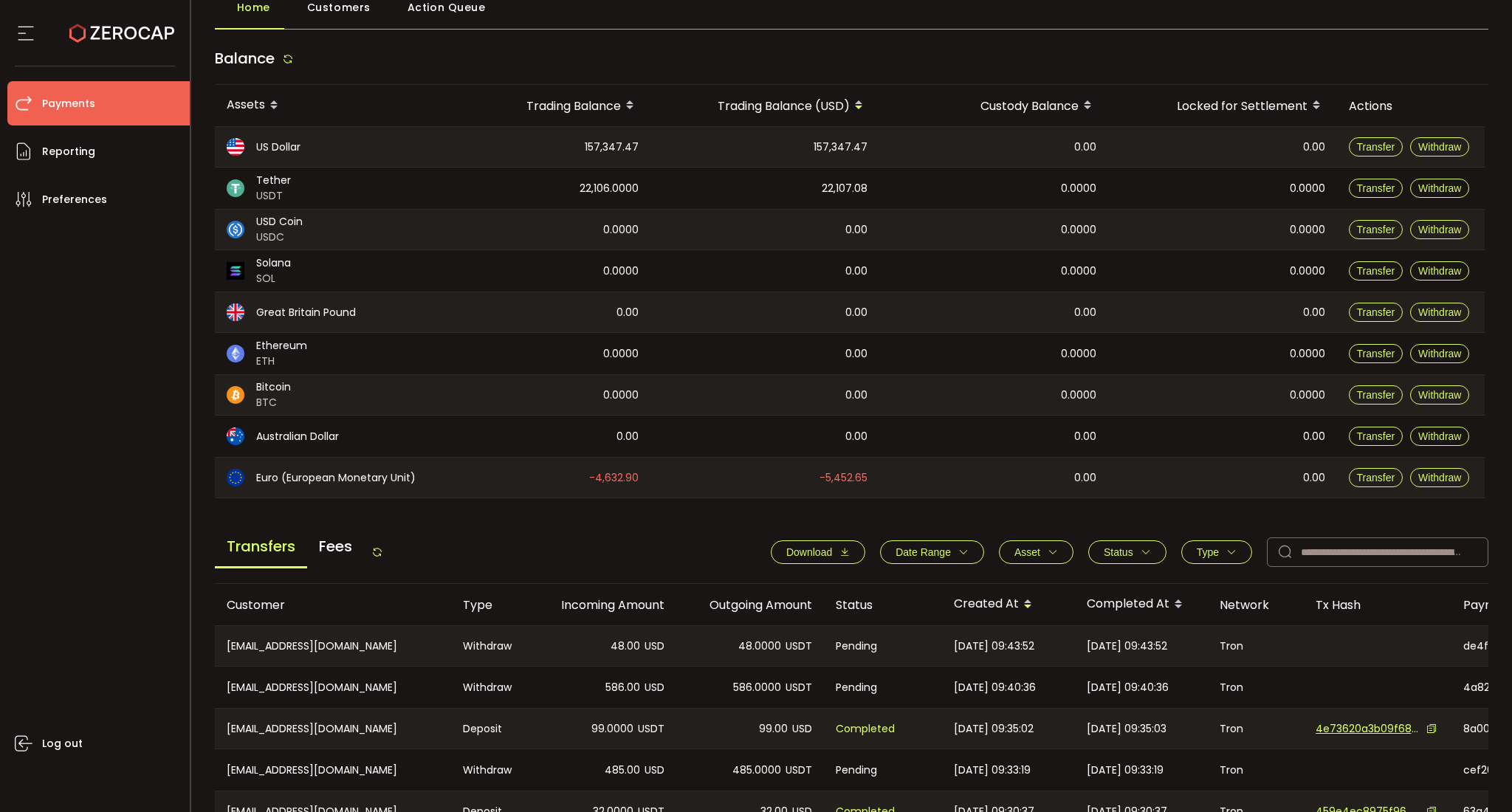
scroll to position [197, 0]
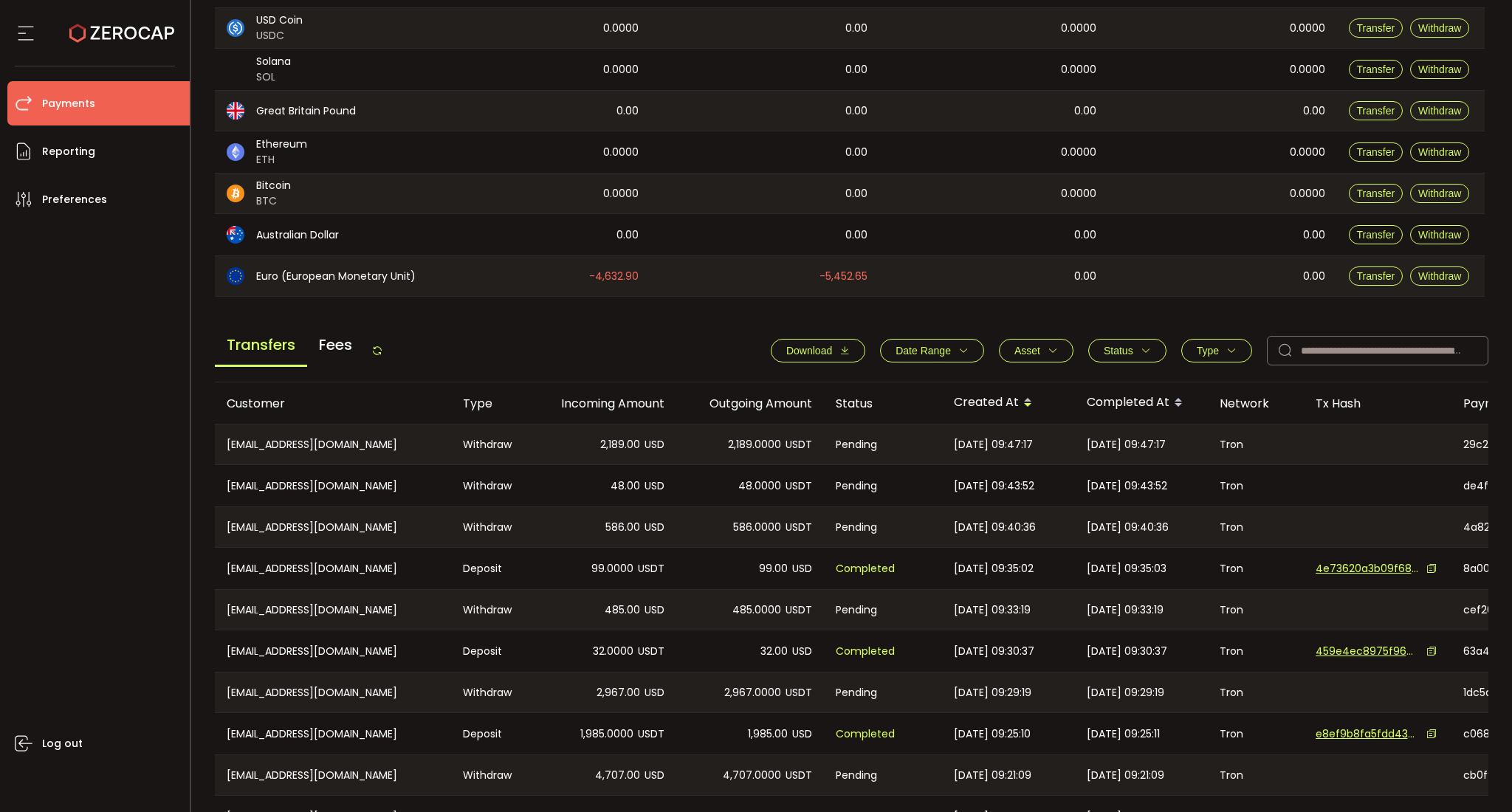
scroll to position [361, 0]
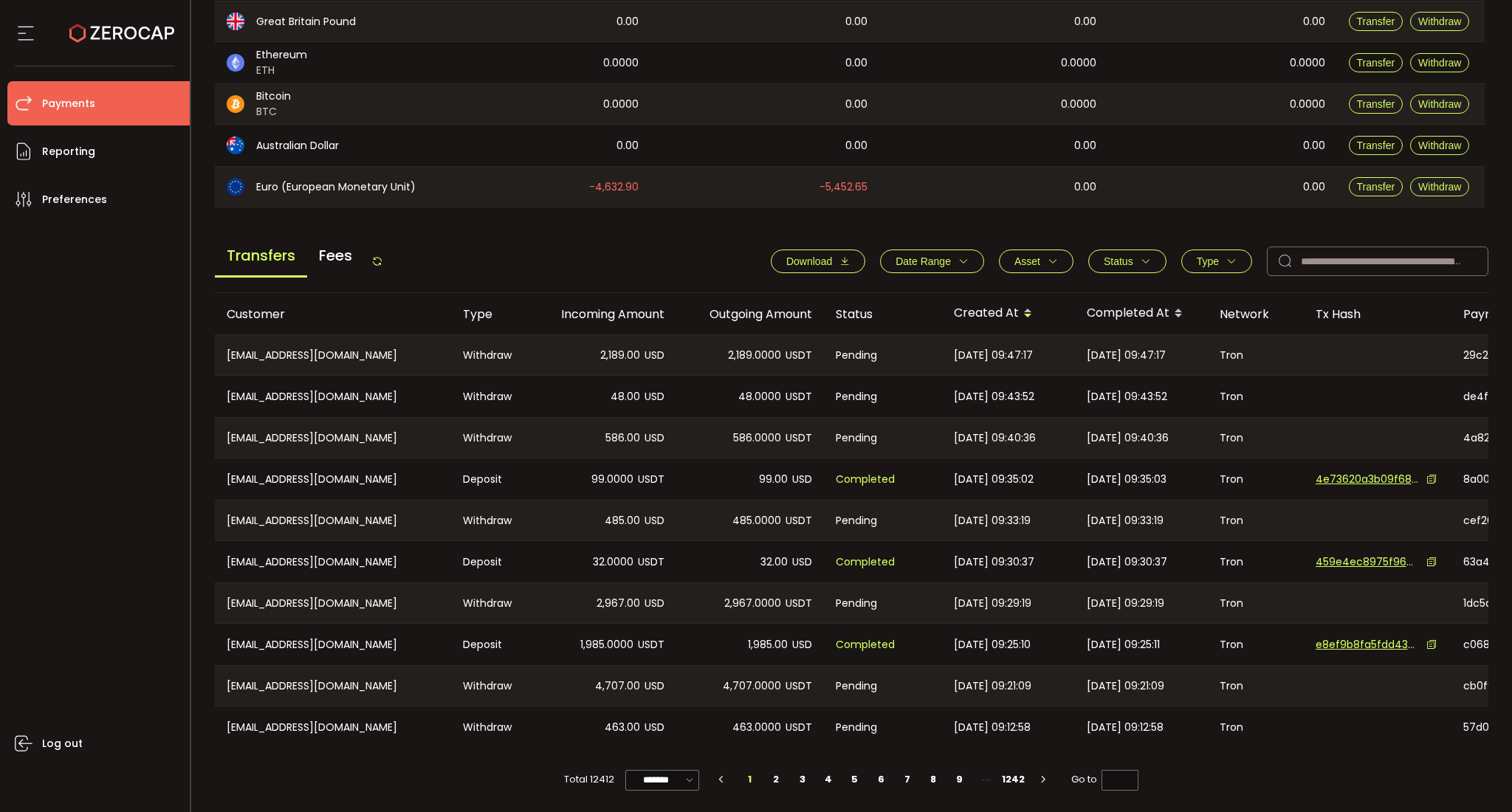
scroll to position [385, 0]
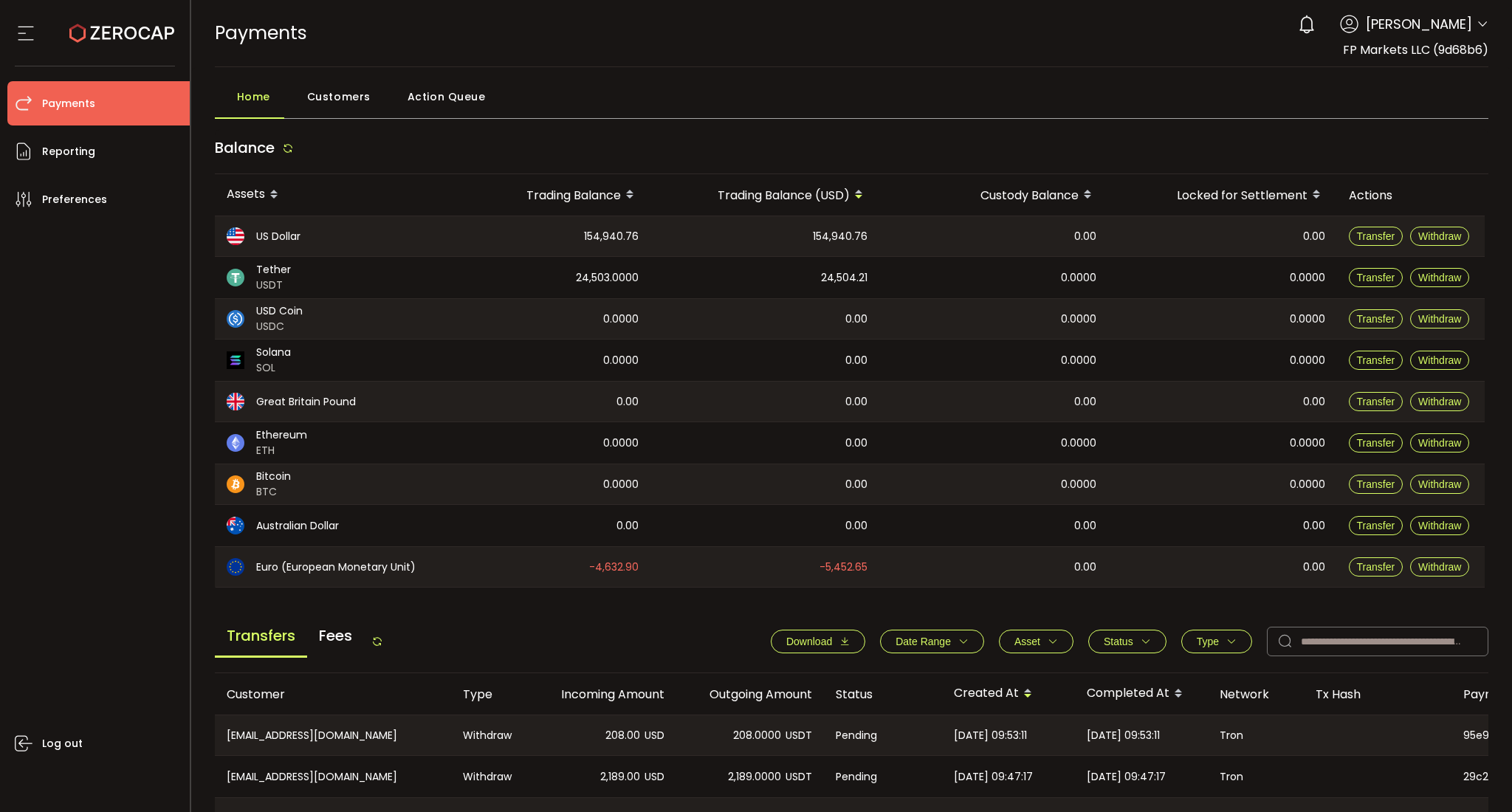
scroll to position [98, 0]
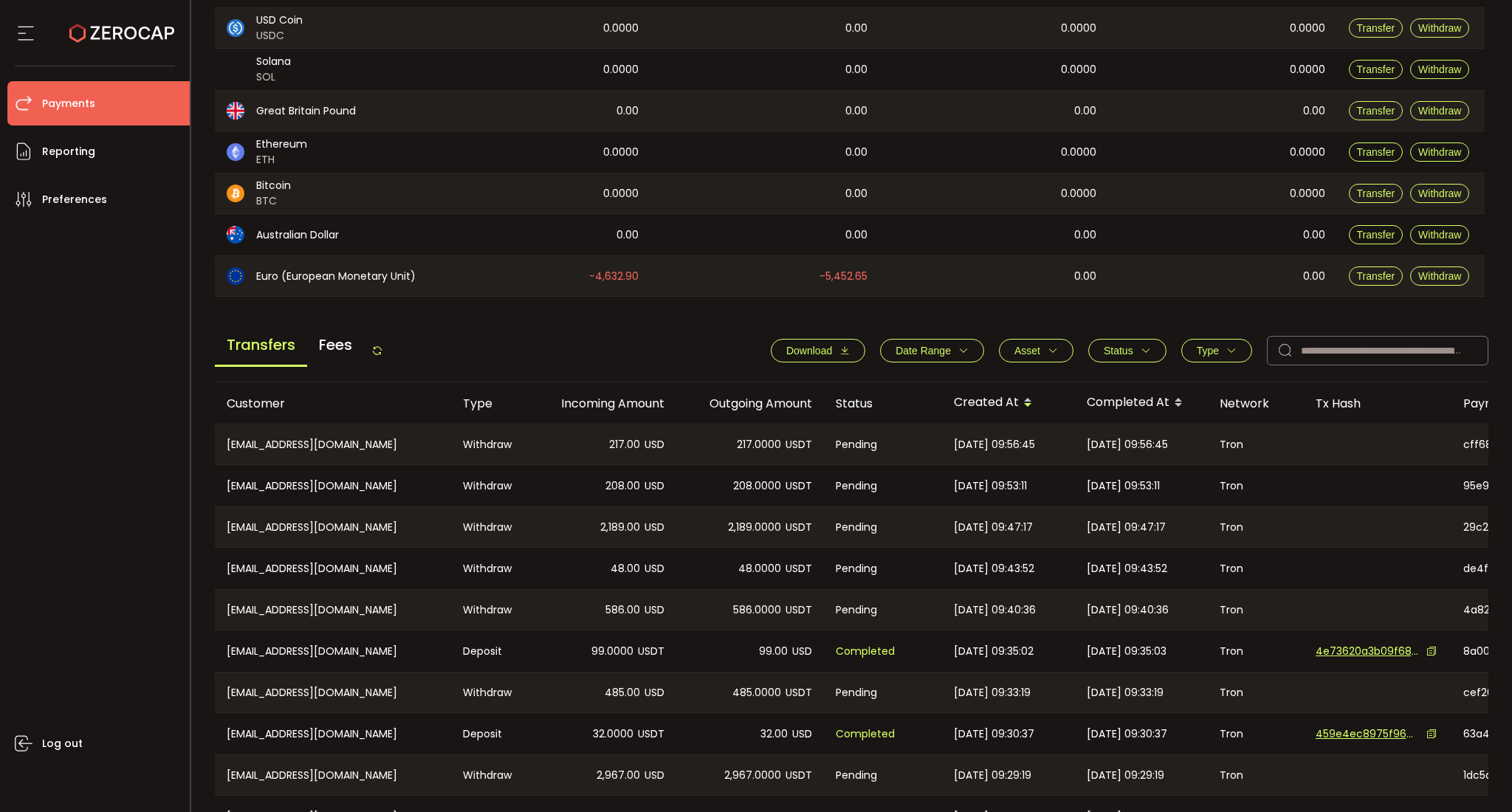
scroll to position [361, 0]
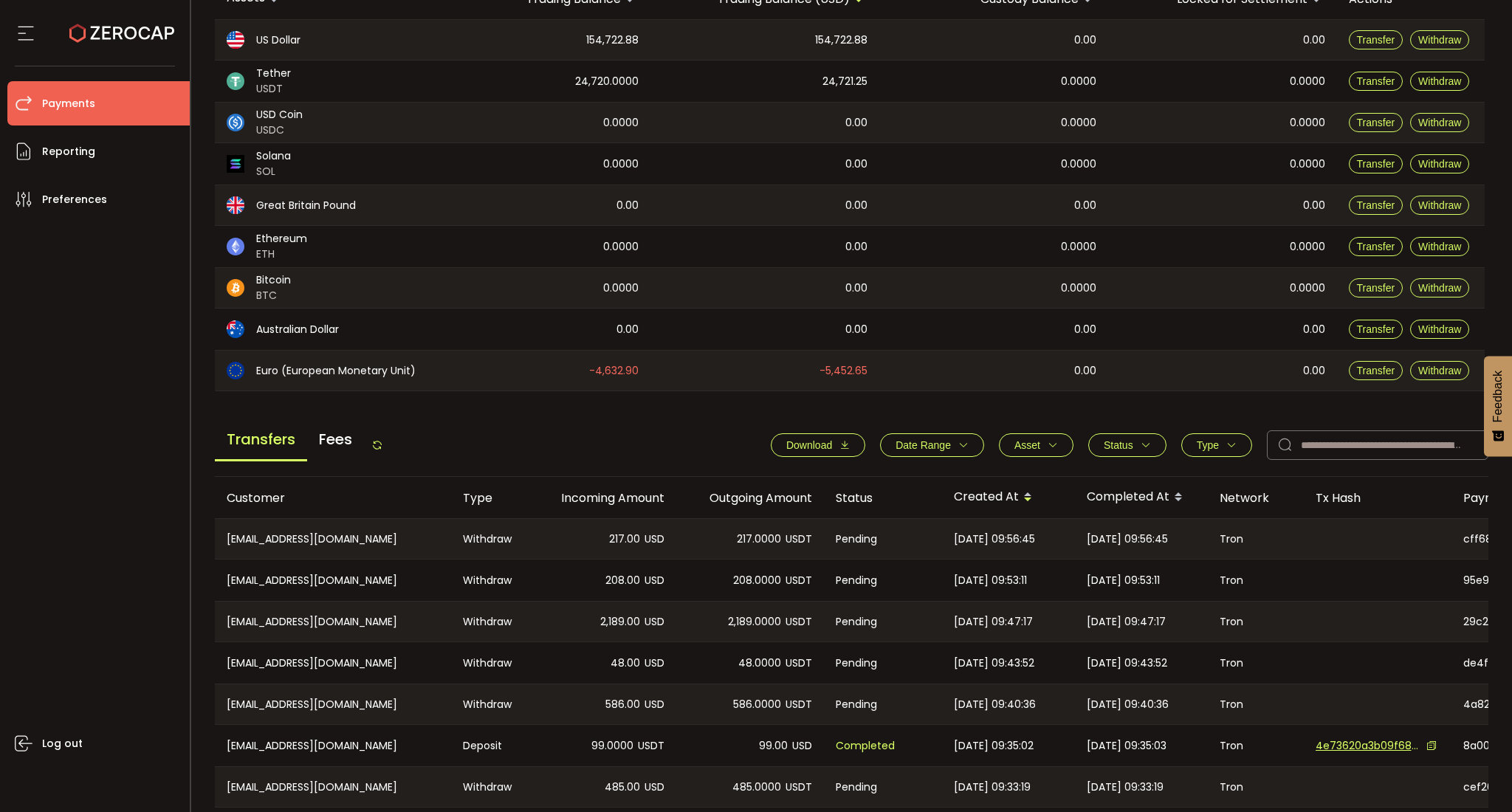
scroll to position [296, 0]
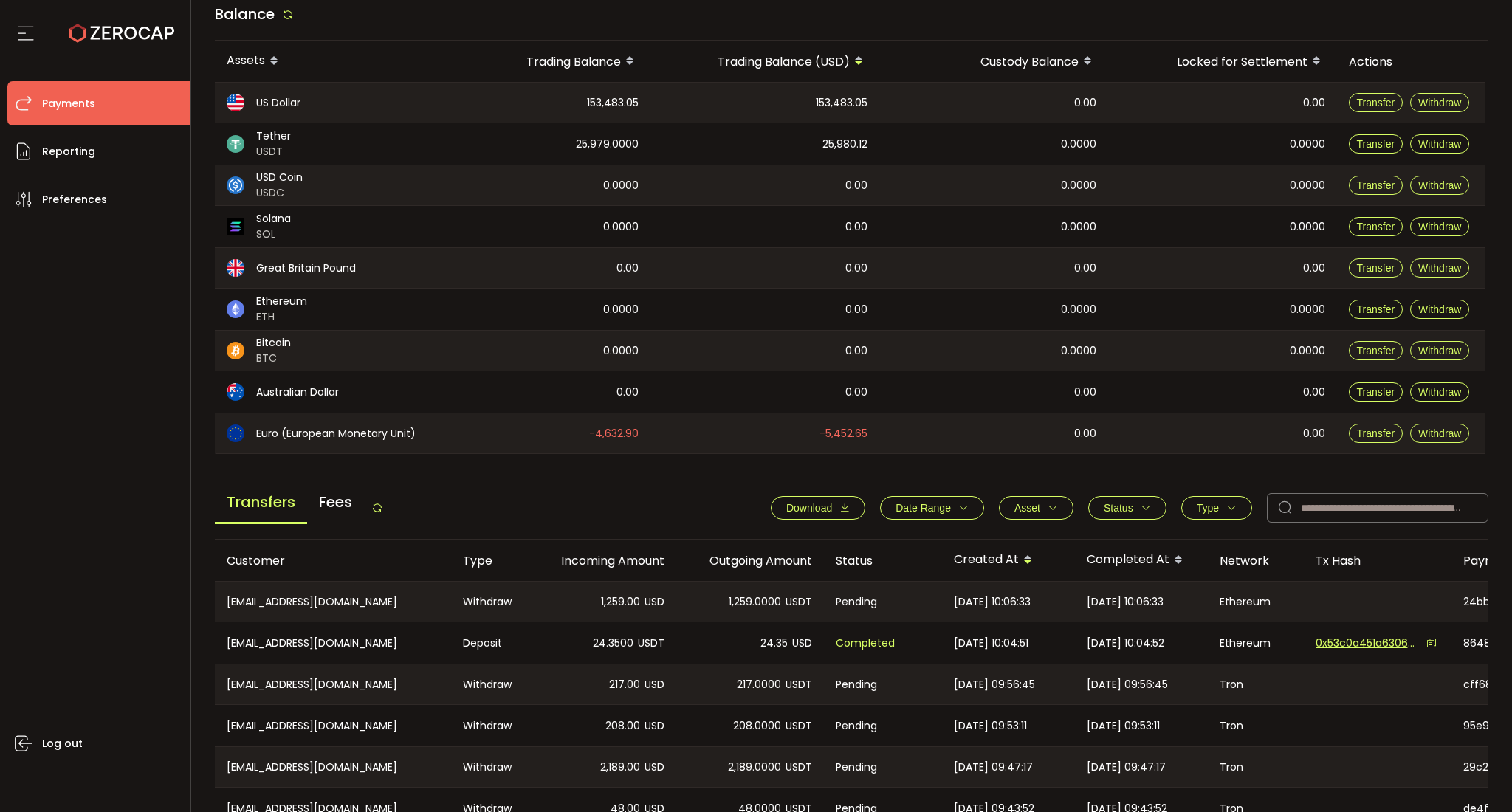
scroll to position [67, 0]
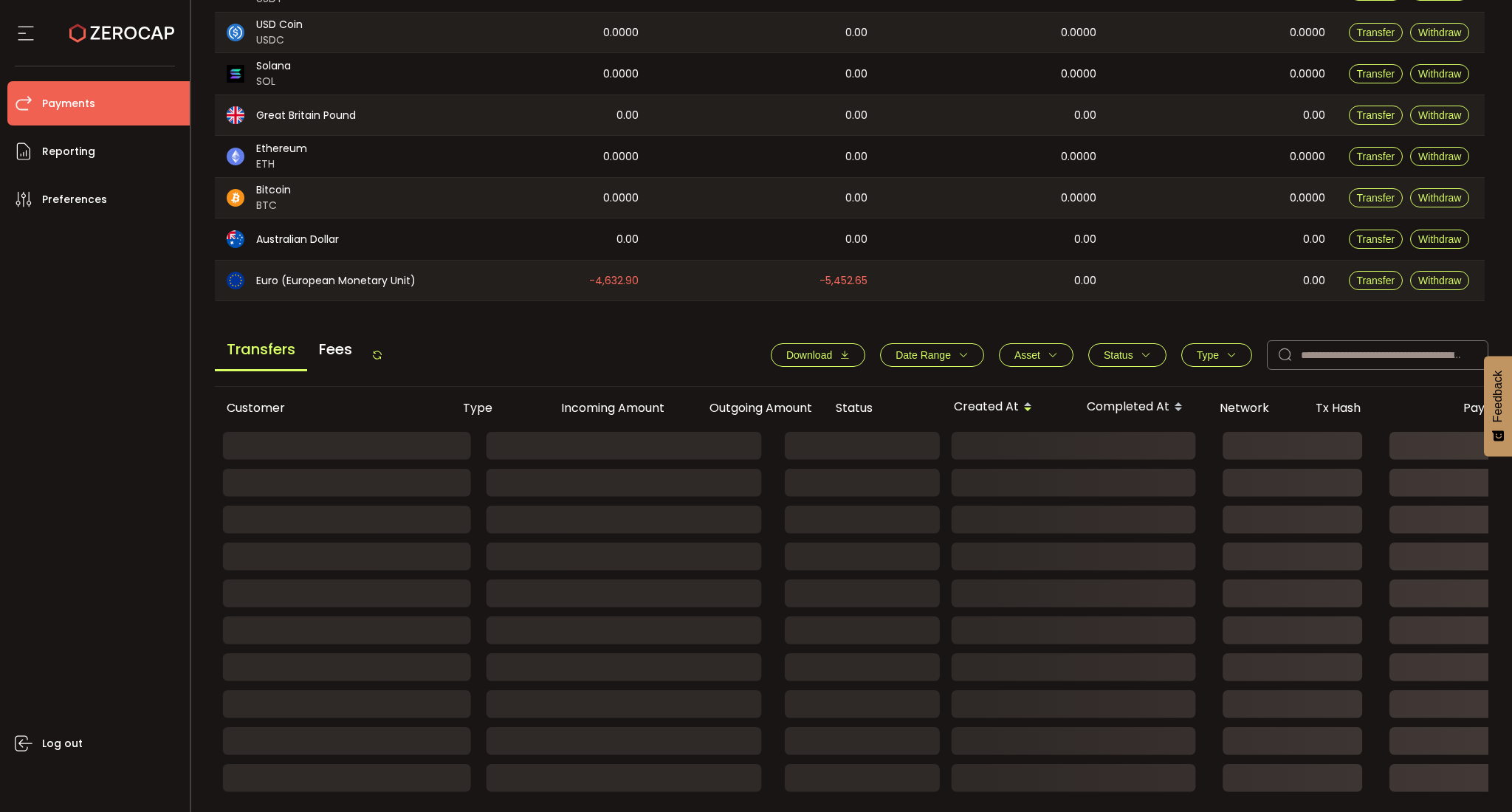
scroll to position [361, 0]
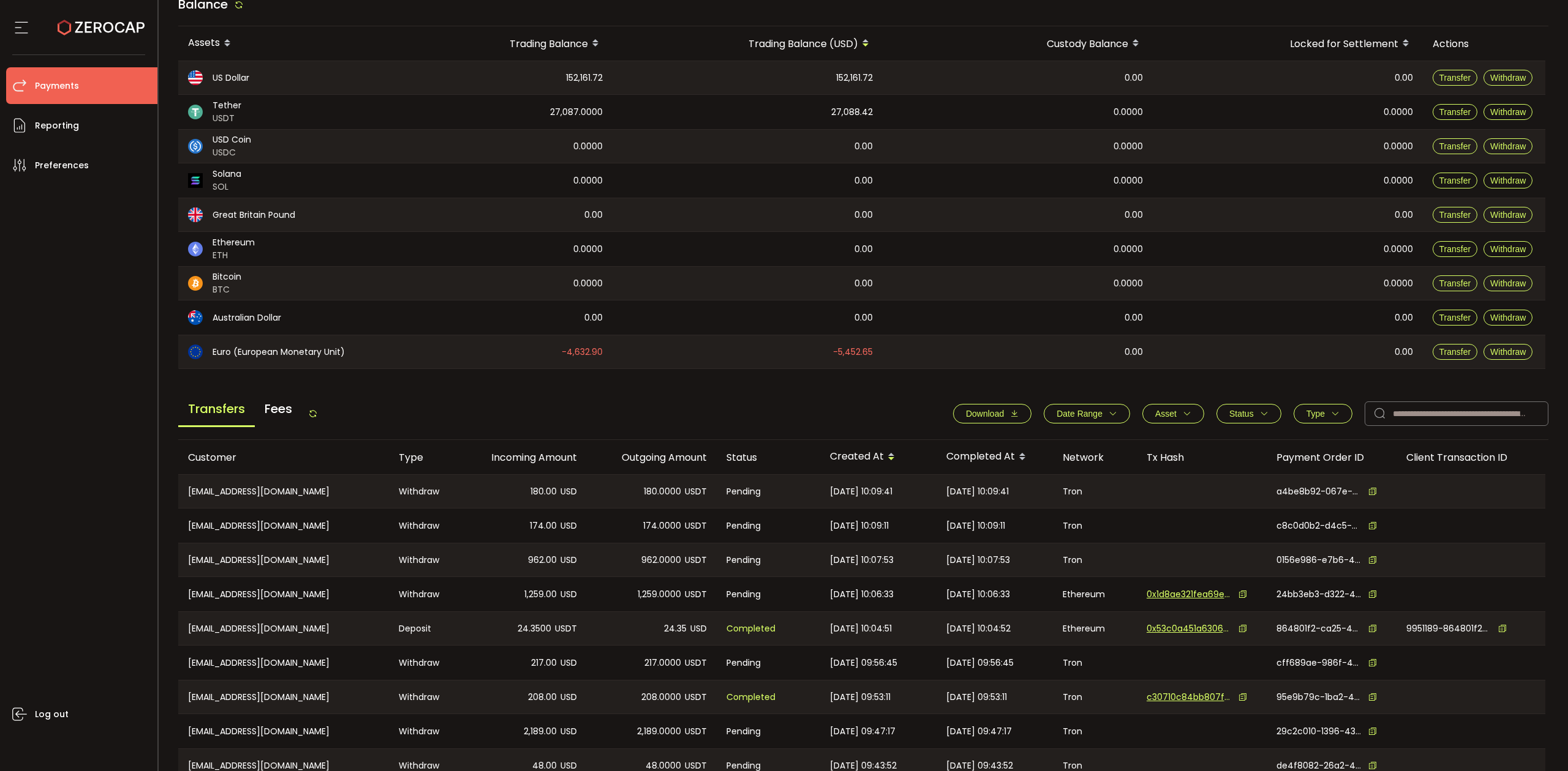
scroll to position [218, 0]
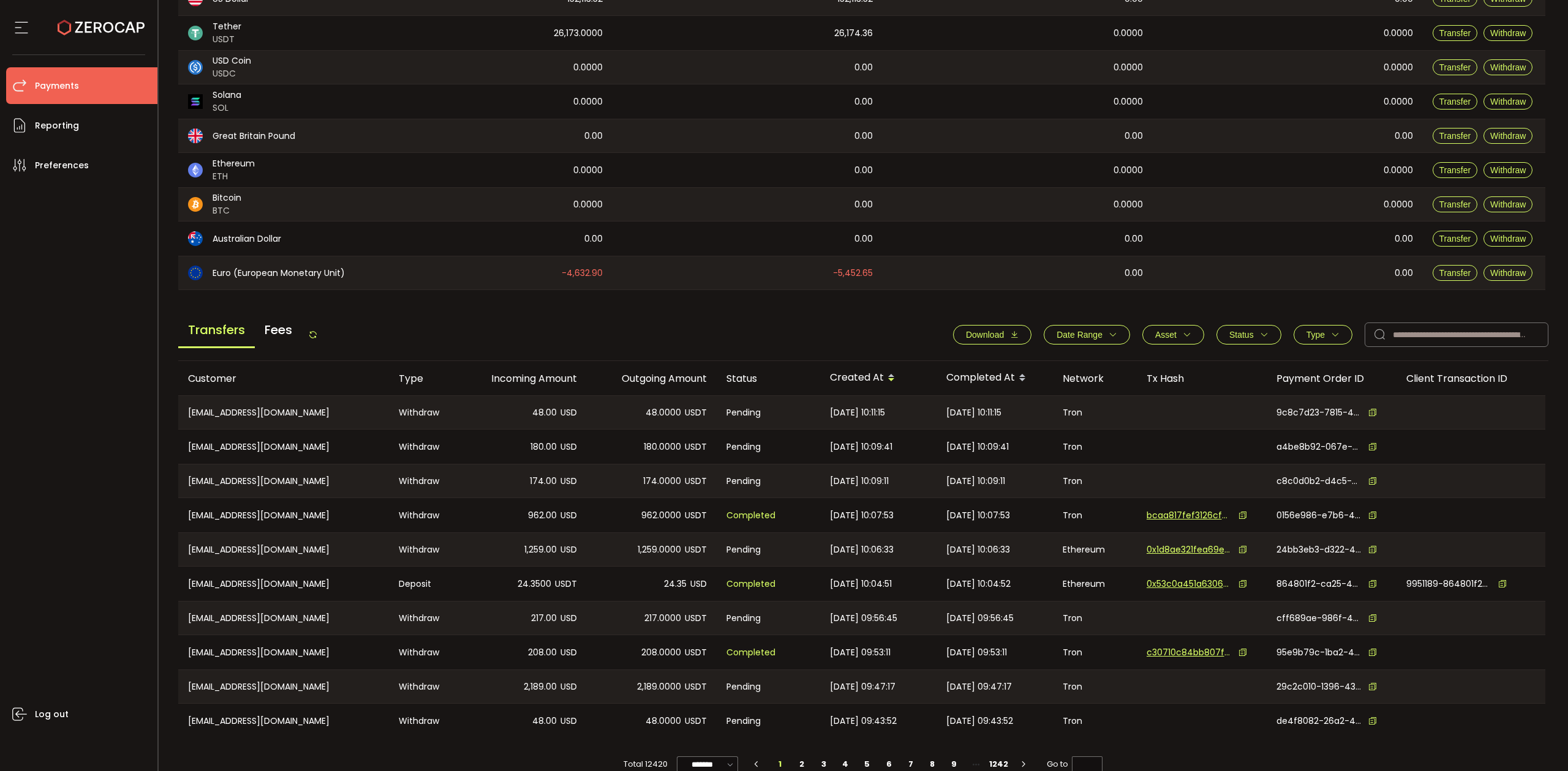
scroll to position [218, 0]
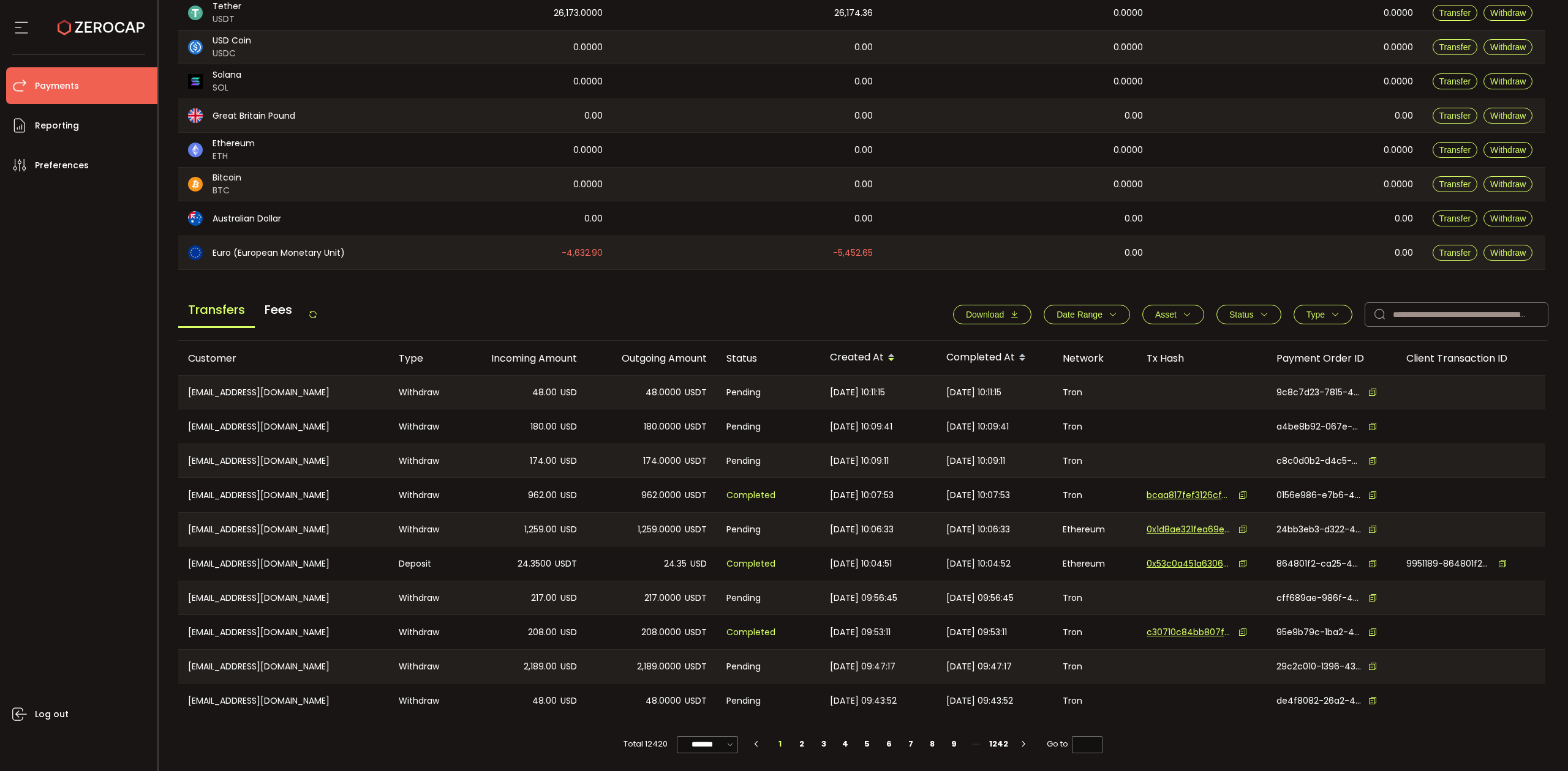
drag, startPoint x: 809, startPoint y: 103, endPoint x: 950, endPoint y: 392, distance: 321.6
click at [968, 409] on main "Balance Assets Trading Balance Trading Balance (USD) Custody Balance Locked for…" at bounding box center [863, 325] width 1371 height 869
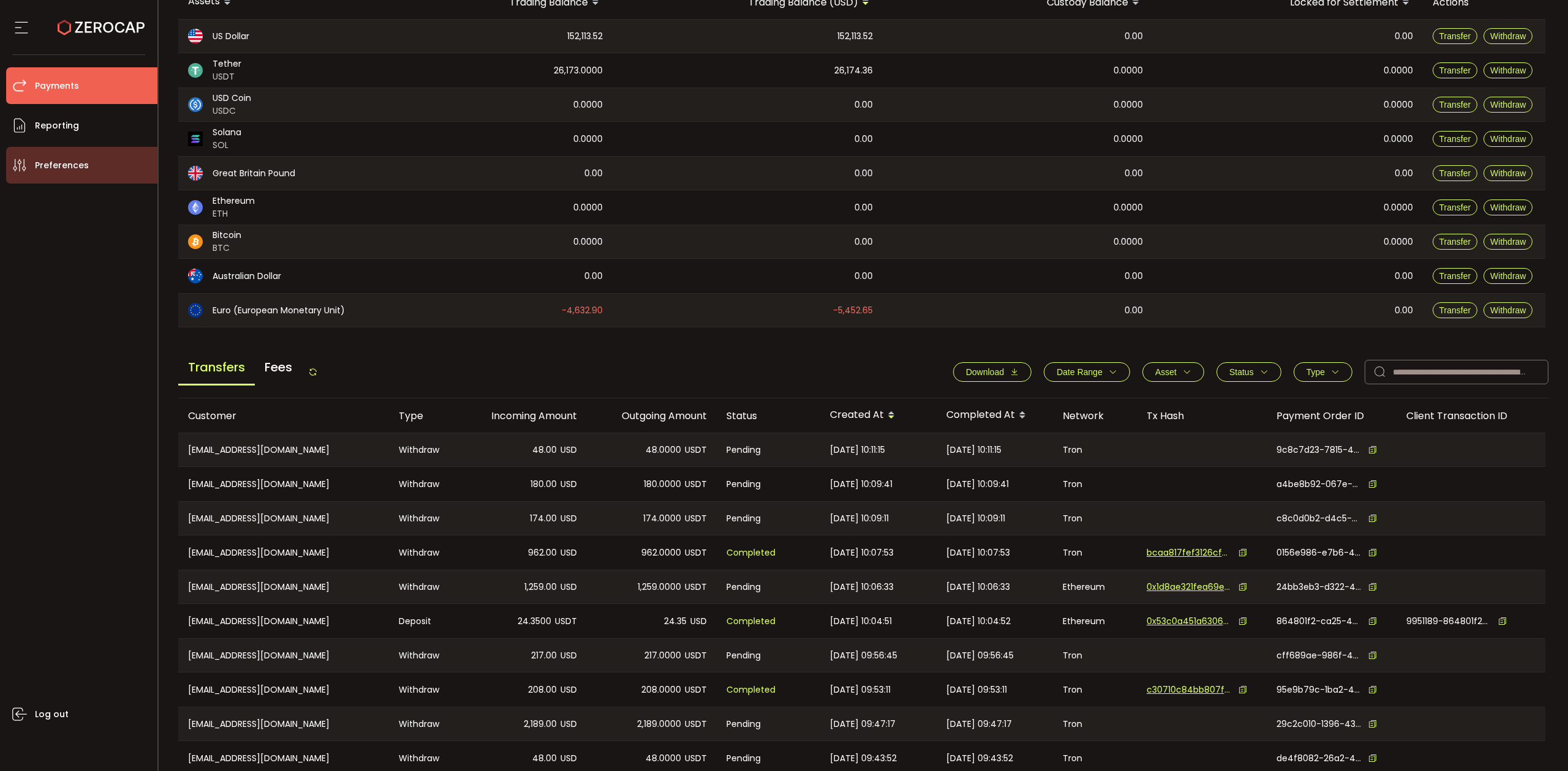
scroll to position [0, 0]
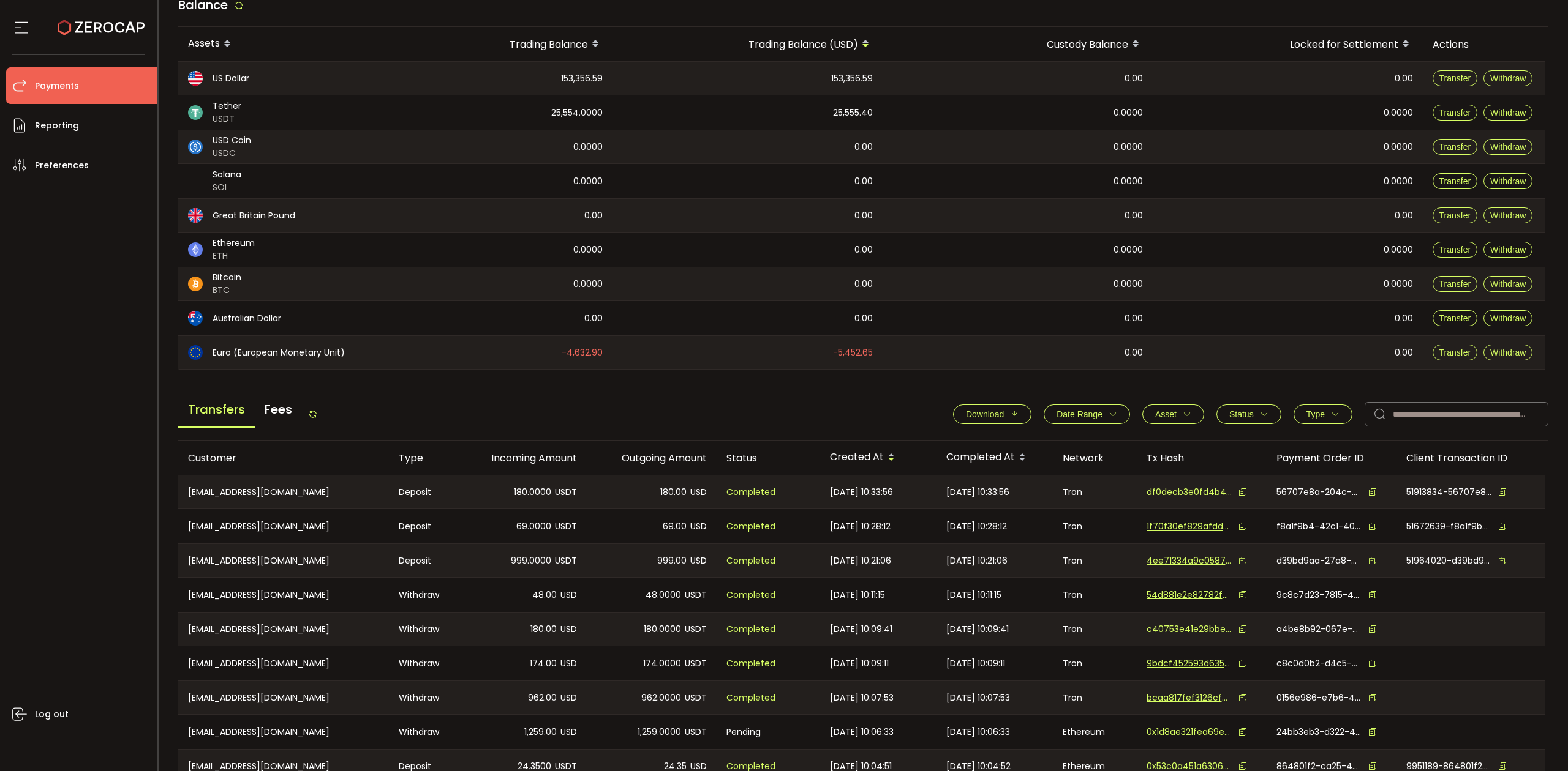
scroll to position [218, 0]
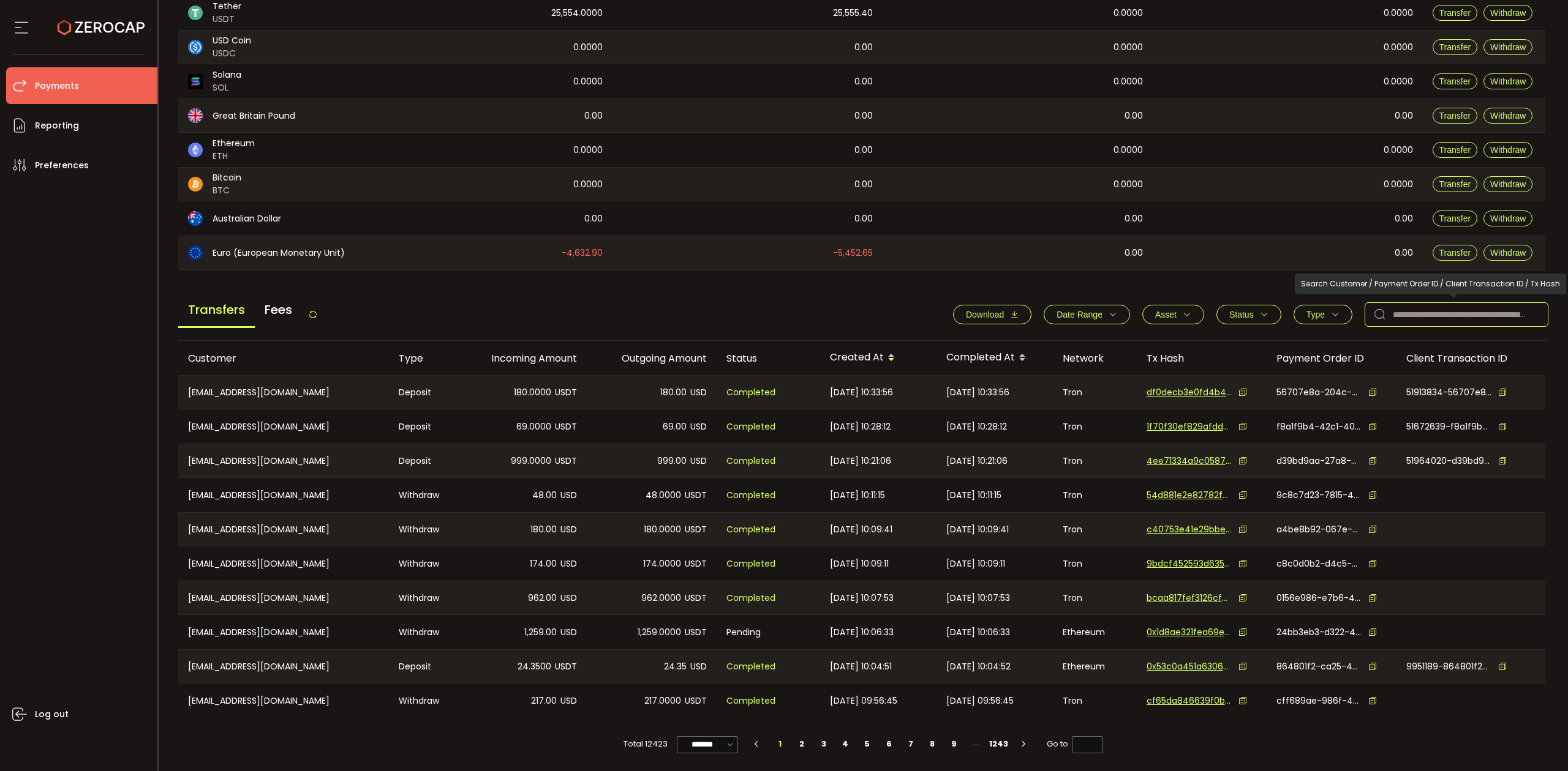
click at [1422, 309] on input "text" at bounding box center [1457, 315] width 184 height 24
paste input "**********"
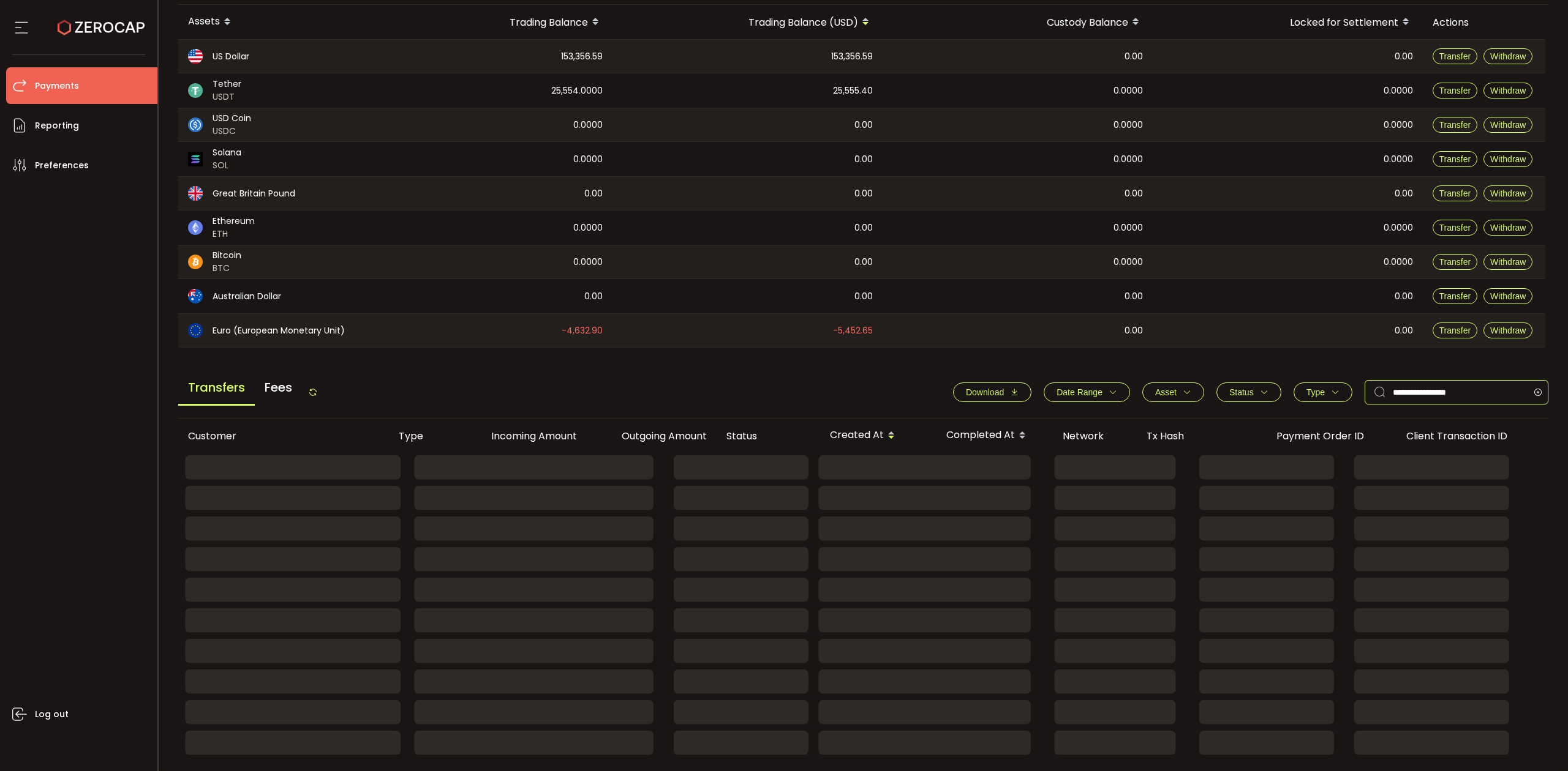
type input "**********"
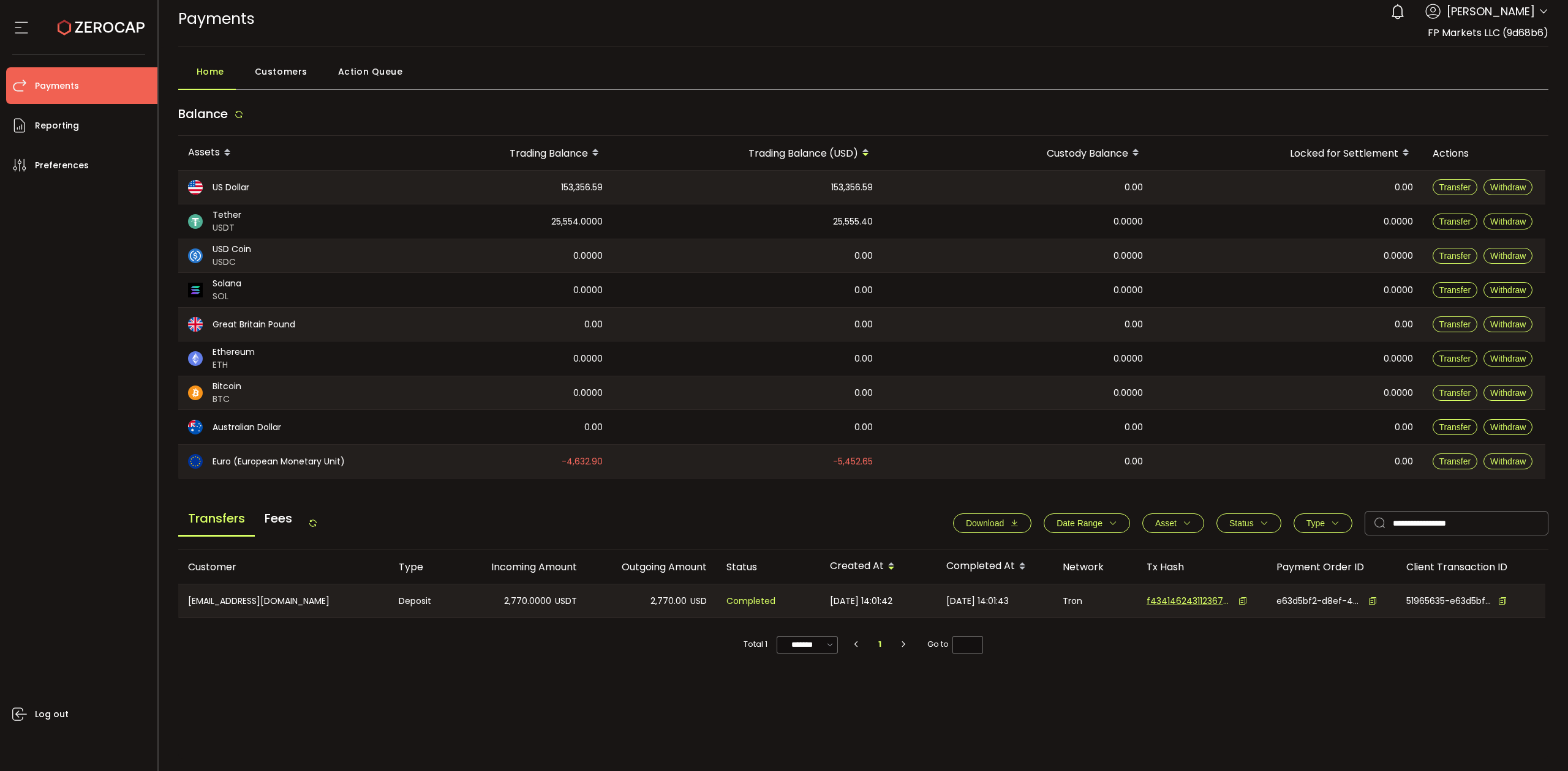
scroll to position [10, 0]
click at [648, 674] on div "Customer Type Incoming Amount Outgoing Amount Status Created At Completed At Ne…" at bounding box center [863, 654] width 1371 height 209
click at [449, 734] on div "Customer Type Incoming Amount Outgoing Amount Status Created At Completed At Ne…" at bounding box center [863, 654] width 1371 height 209
click at [1312, 527] on span "Type" at bounding box center [1316, 524] width 19 height 10
click at [1303, 574] on span "Withdraw" at bounding box center [1310, 576] width 54 height 11
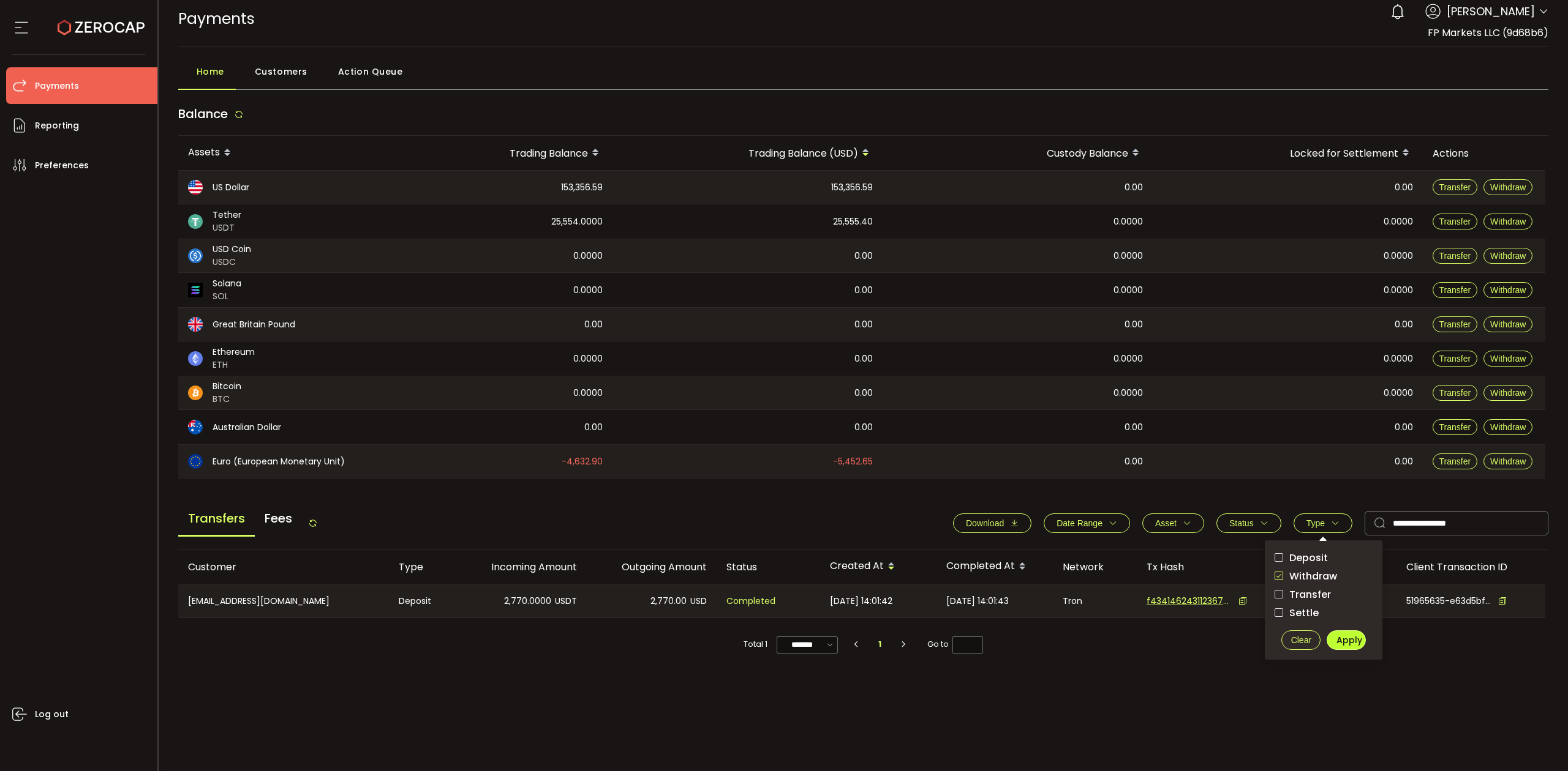
click at [1337, 634] on span "Apply" at bounding box center [1349, 640] width 26 height 12
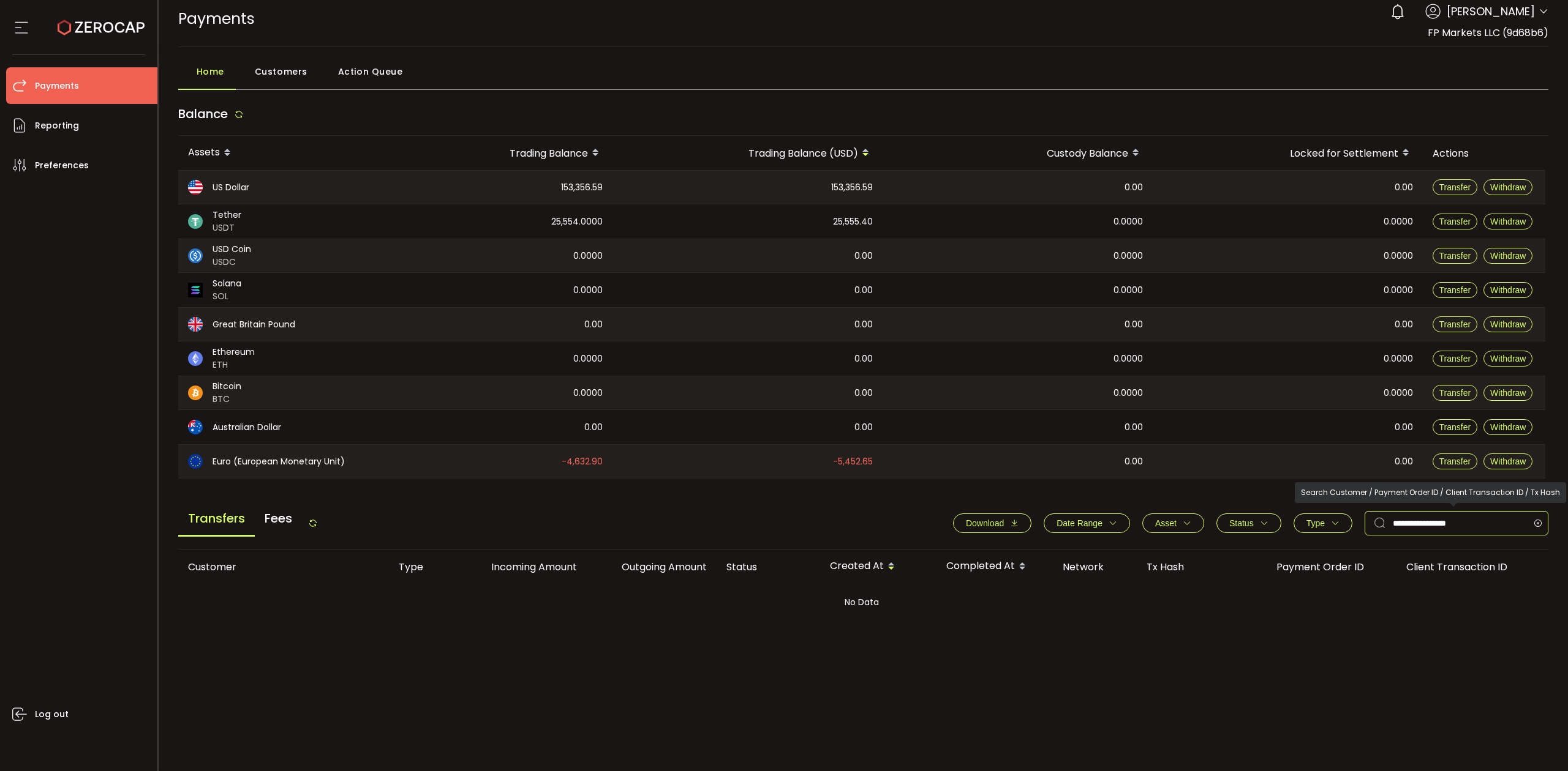
drag, startPoint x: 1480, startPoint y: 527, endPoint x: 1363, endPoint y: 527, distance: 117.0
click at [1365, 527] on div "**********" at bounding box center [1457, 523] width 184 height 24
click at [1535, 525] on icon at bounding box center [1537, 523] width 15 height 24
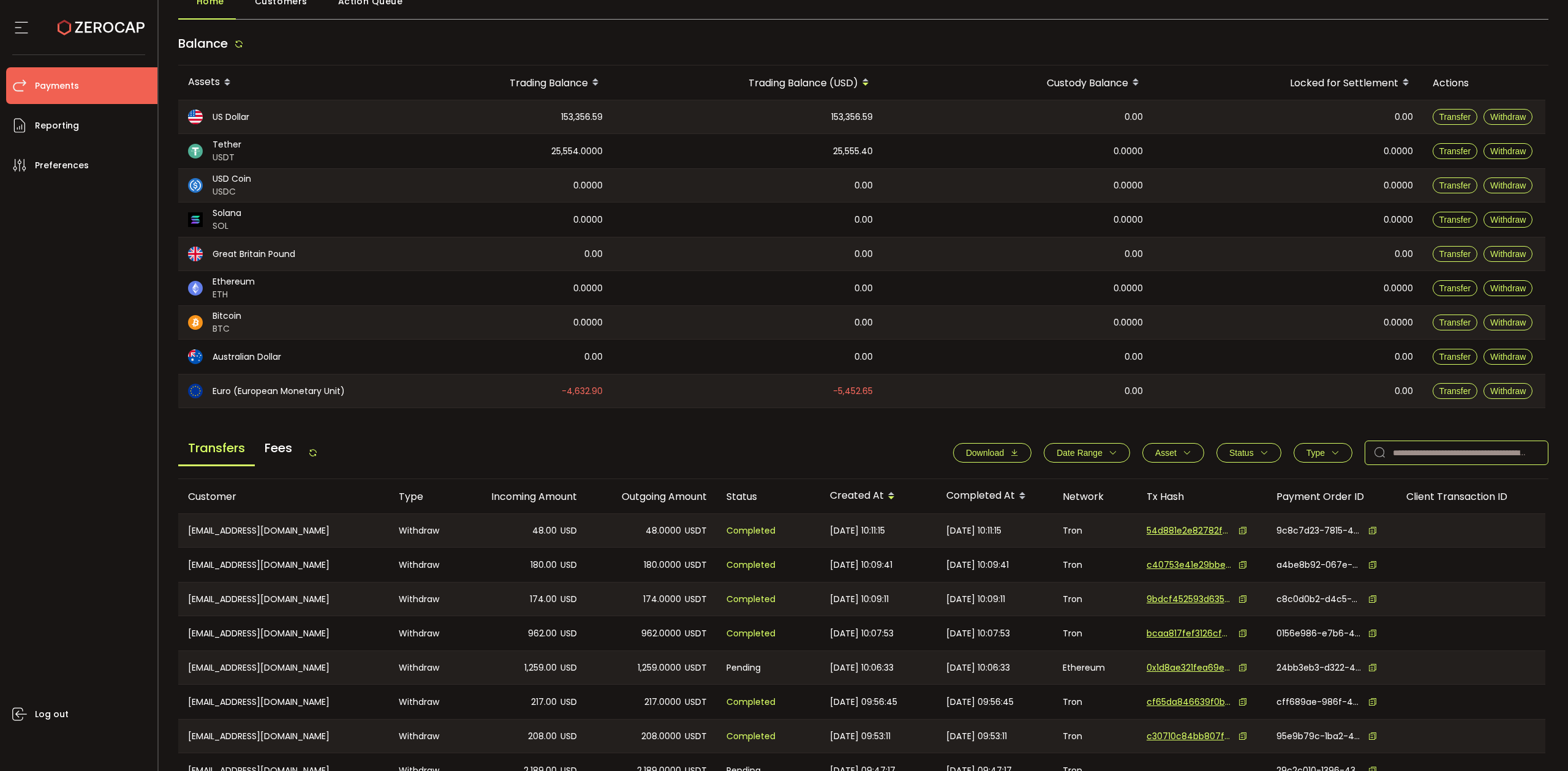
scroll to position [218, 0]
